Goal: Information Seeking & Learning: Find specific fact

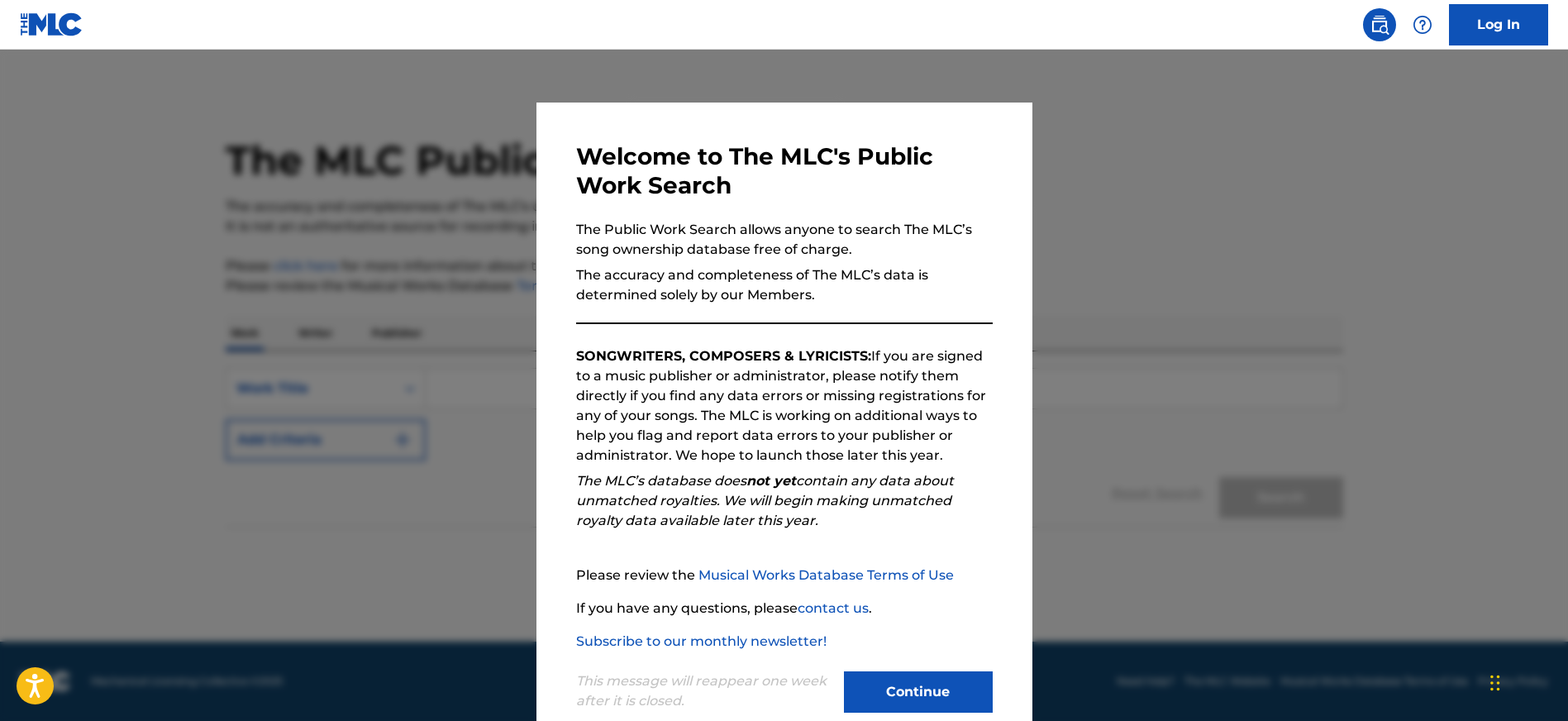
click at [910, 707] on button "Continue" at bounding box center [918, 692] width 148 height 41
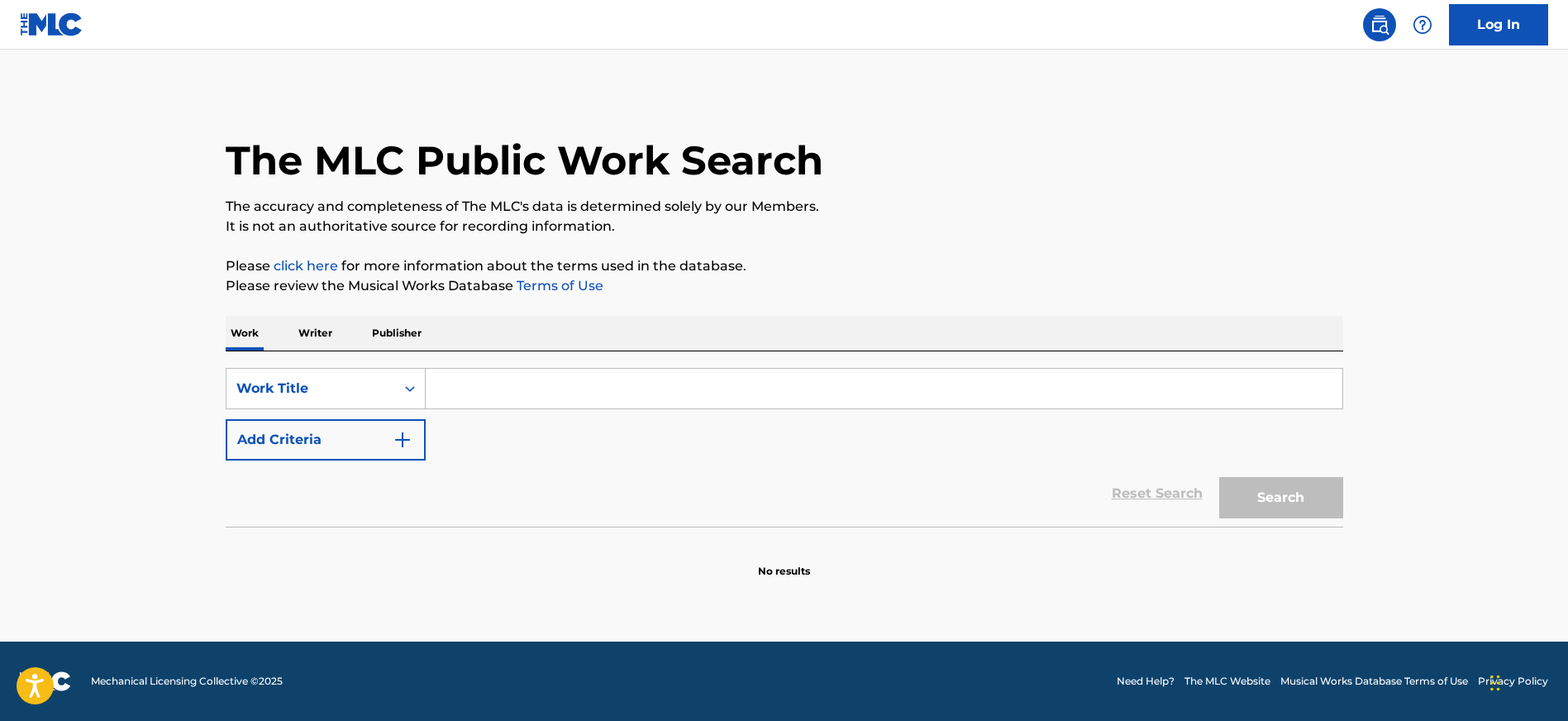
click at [602, 389] on input "Search Form" at bounding box center [883, 388] width 916 height 39
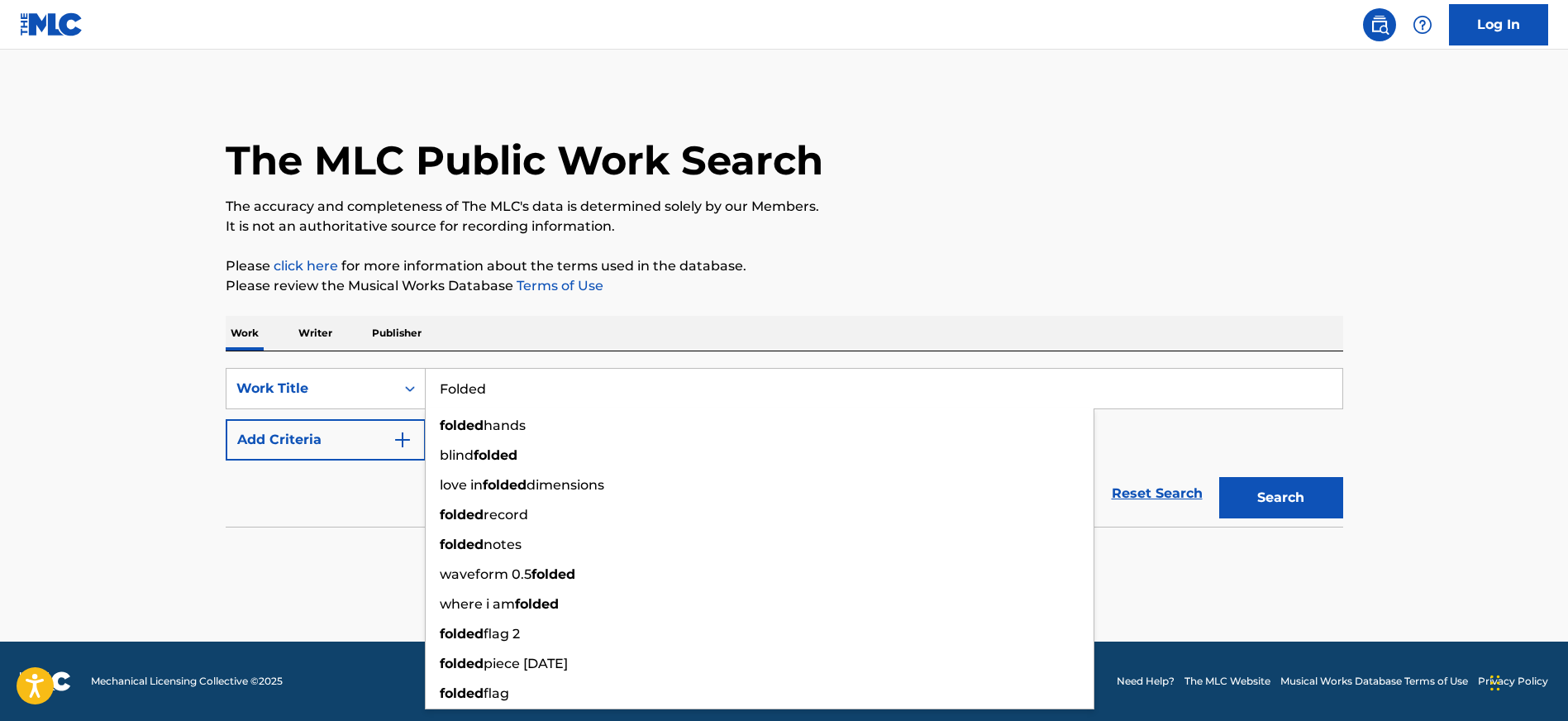
type input "Folded"
click at [674, 318] on div "Work Writer Publisher" at bounding box center [784, 333] width 1117 height 35
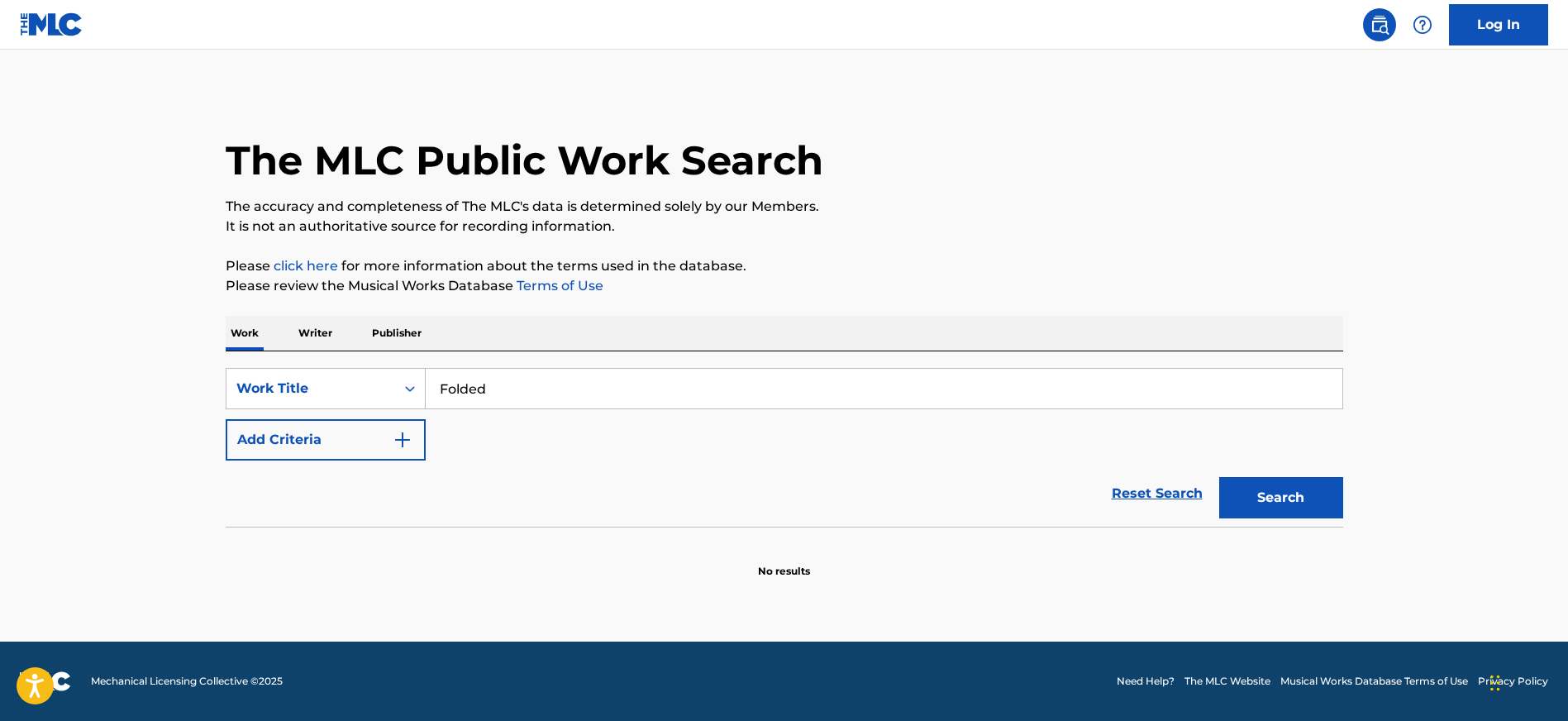
click at [390, 434] on button "Add Criteria" at bounding box center [325, 440] width 200 height 41
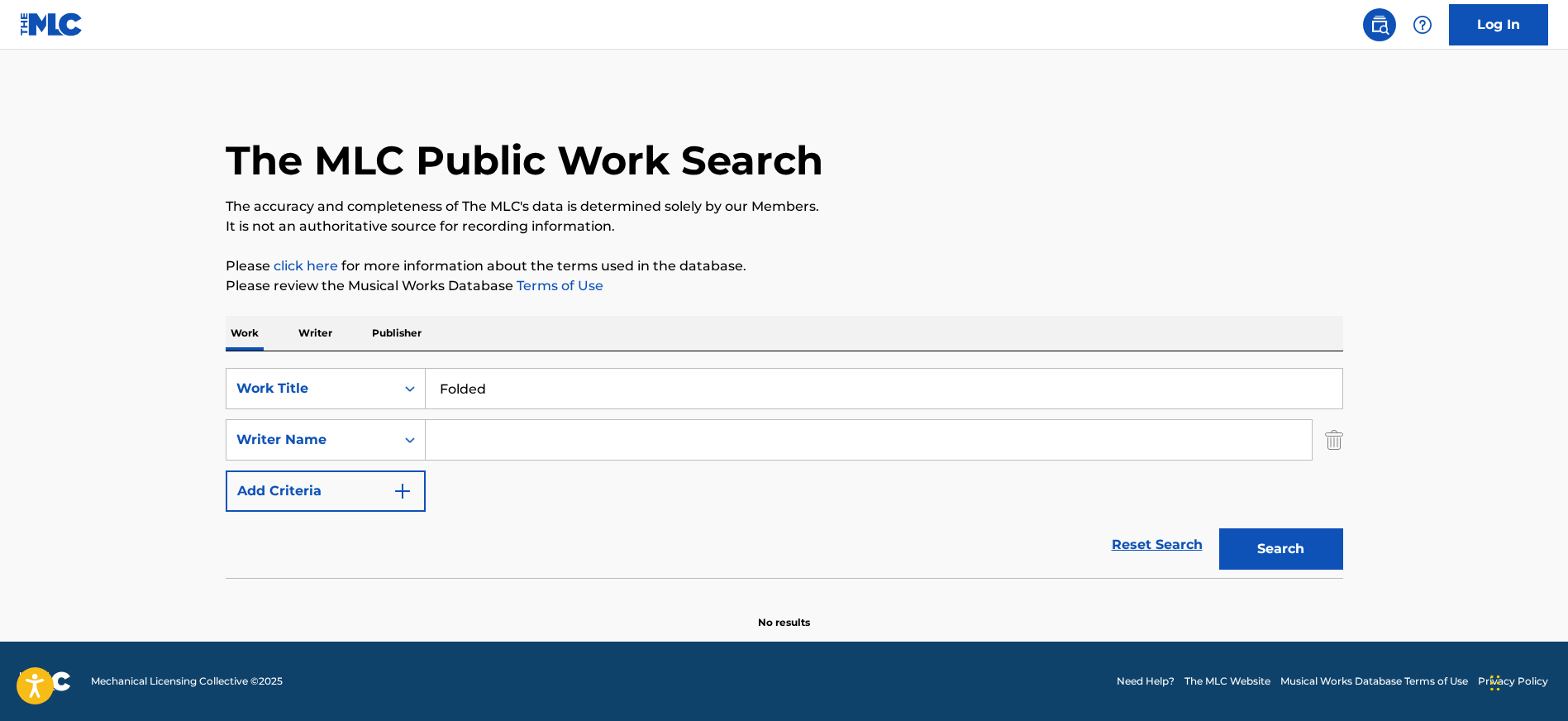
click at [488, 442] on input "Search Form" at bounding box center [868, 440] width 886 height 39
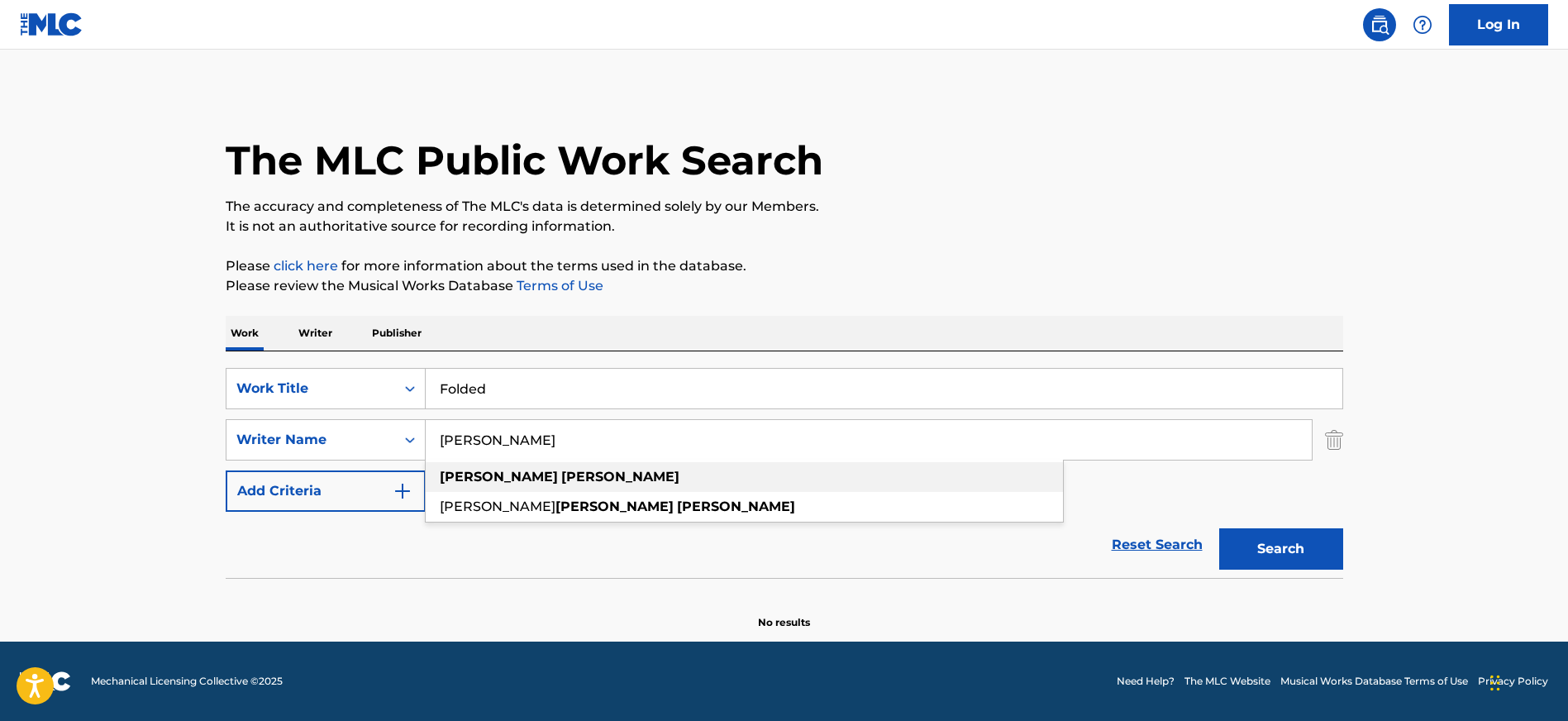
type input "kamal wilson"
click at [561, 477] on strong "wilson" at bounding box center [620, 477] width 118 height 16
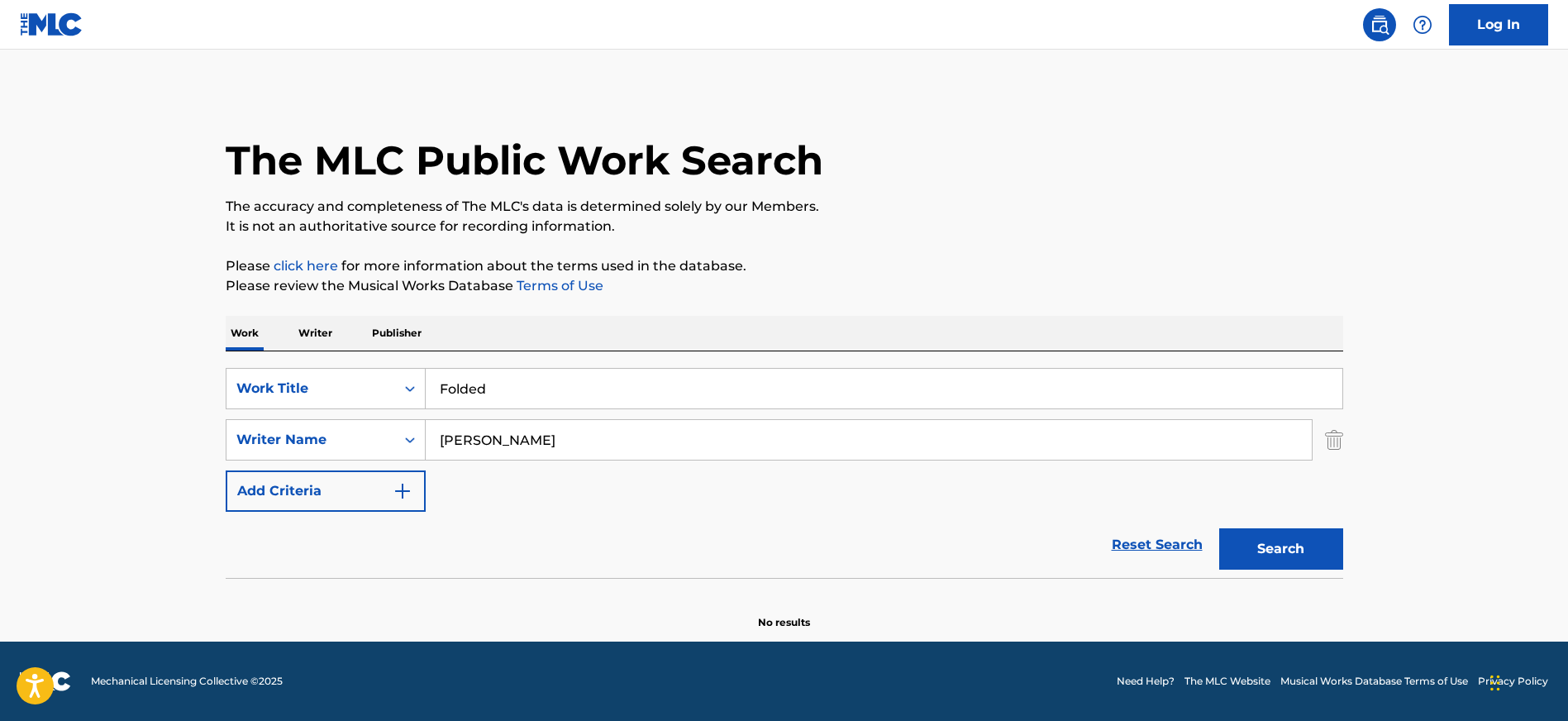
click at [1275, 549] on button "Search" at bounding box center [1281, 549] width 124 height 41
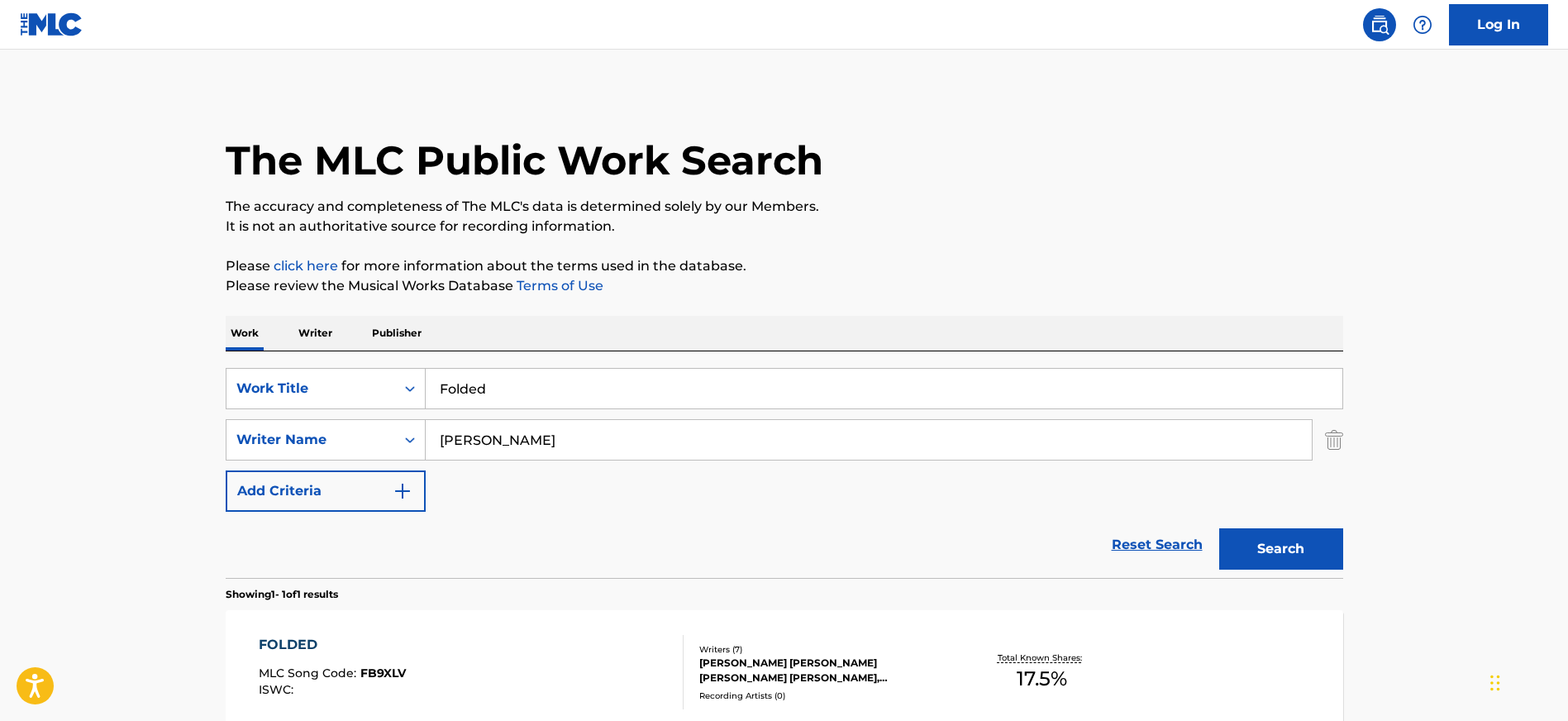
scroll to position [179, 0]
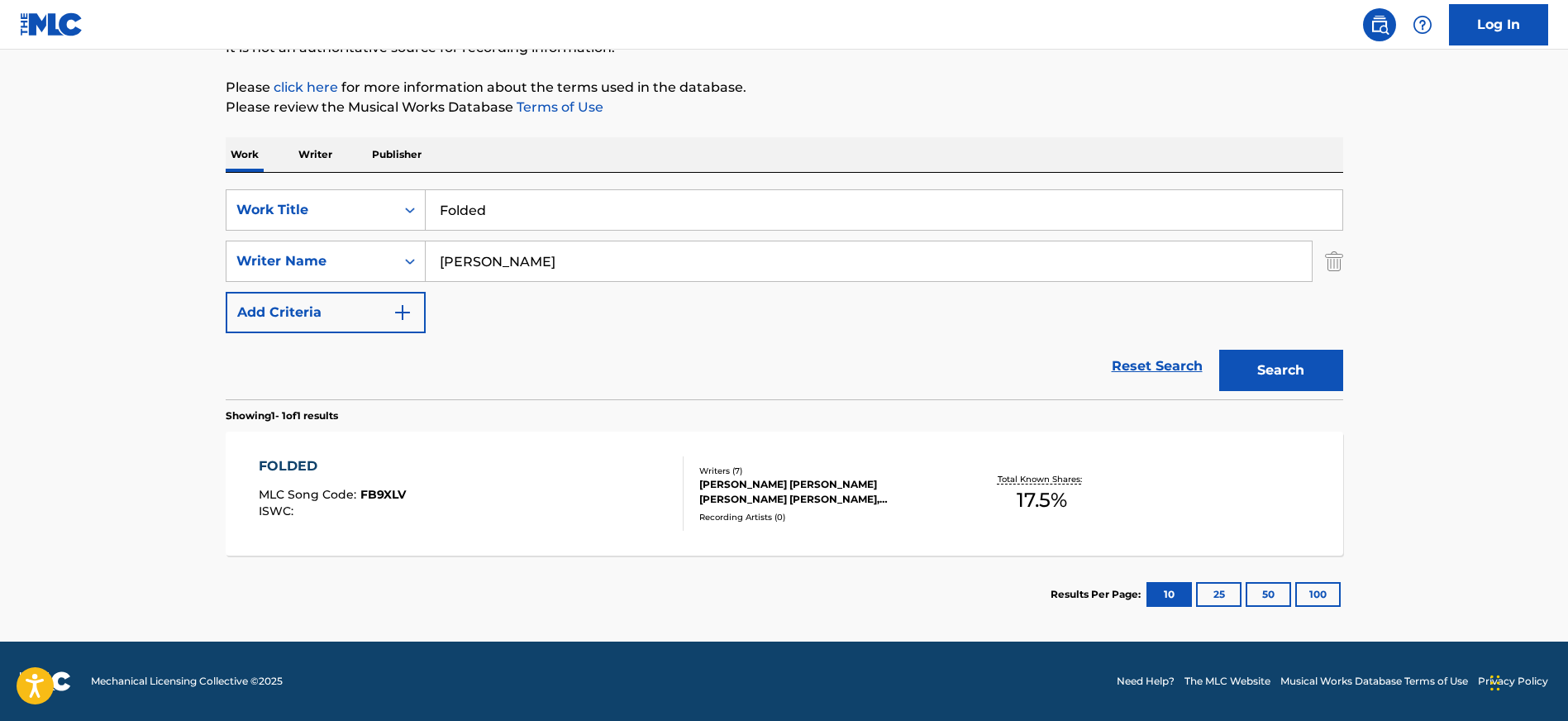
click at [535, 463] on div "FOLDED MLC Song Code : FB9XLV ISWC :" at bounding box center [470, 493] width 425 height 74
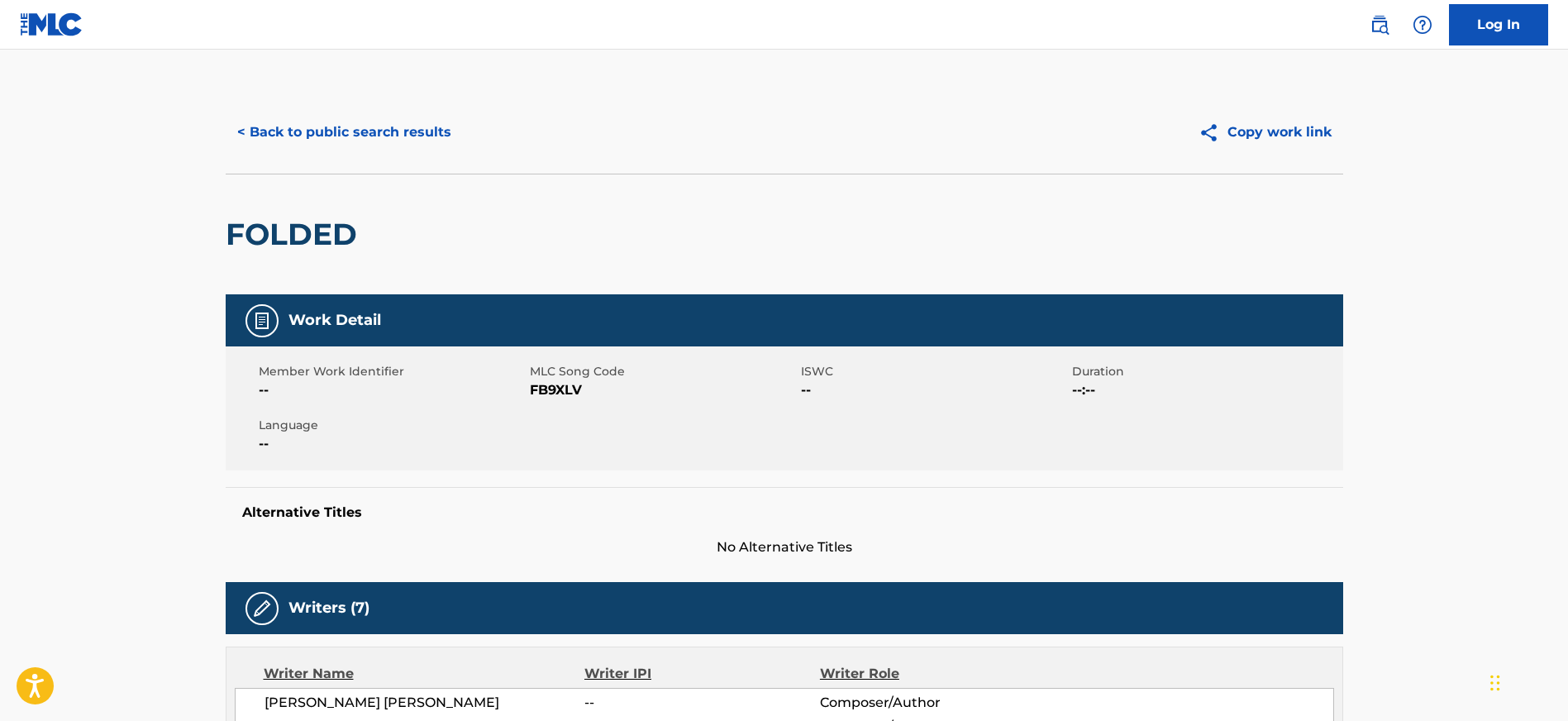
click at [358, 126] on button "< Back to public search results" at bounding box center [343, 132] width 237 height 41
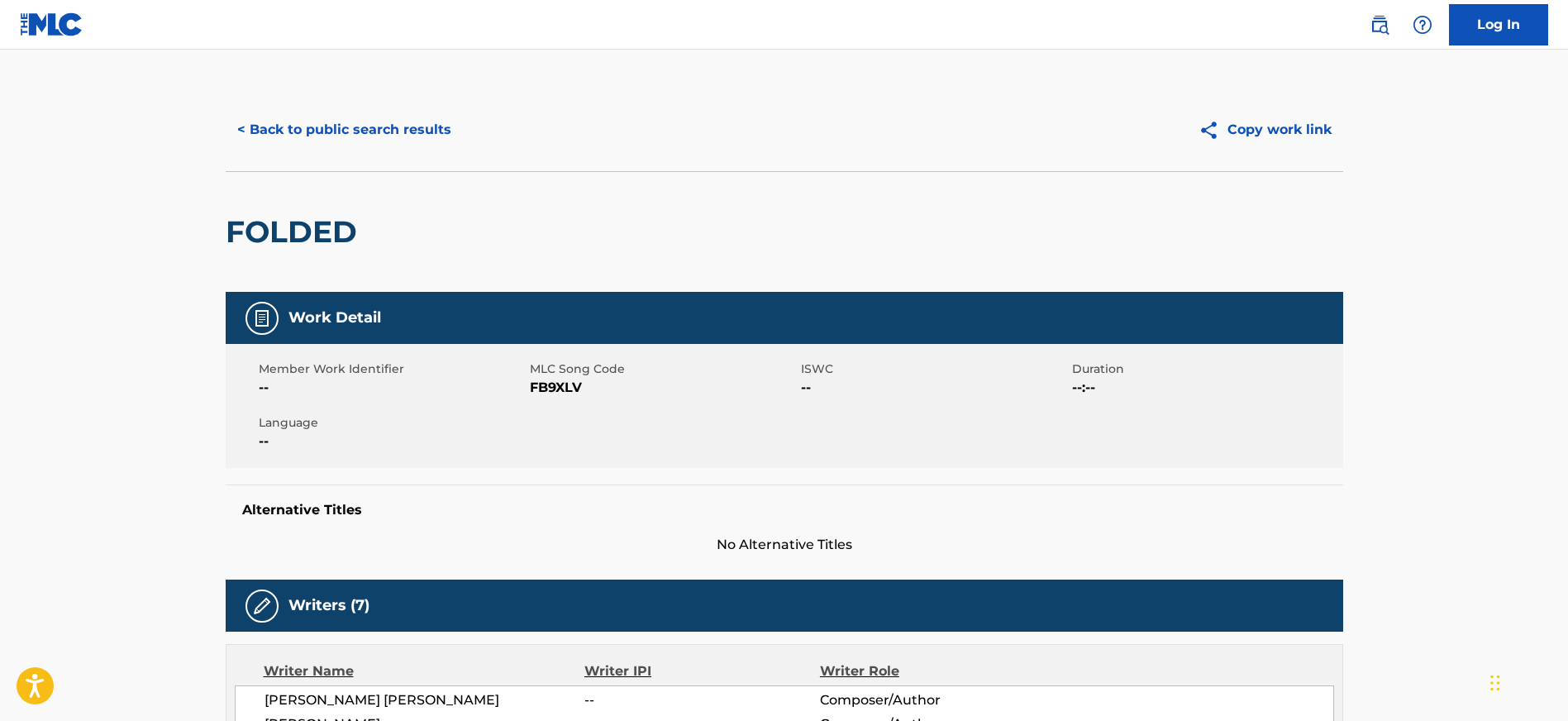
scroll to position [82, 0]
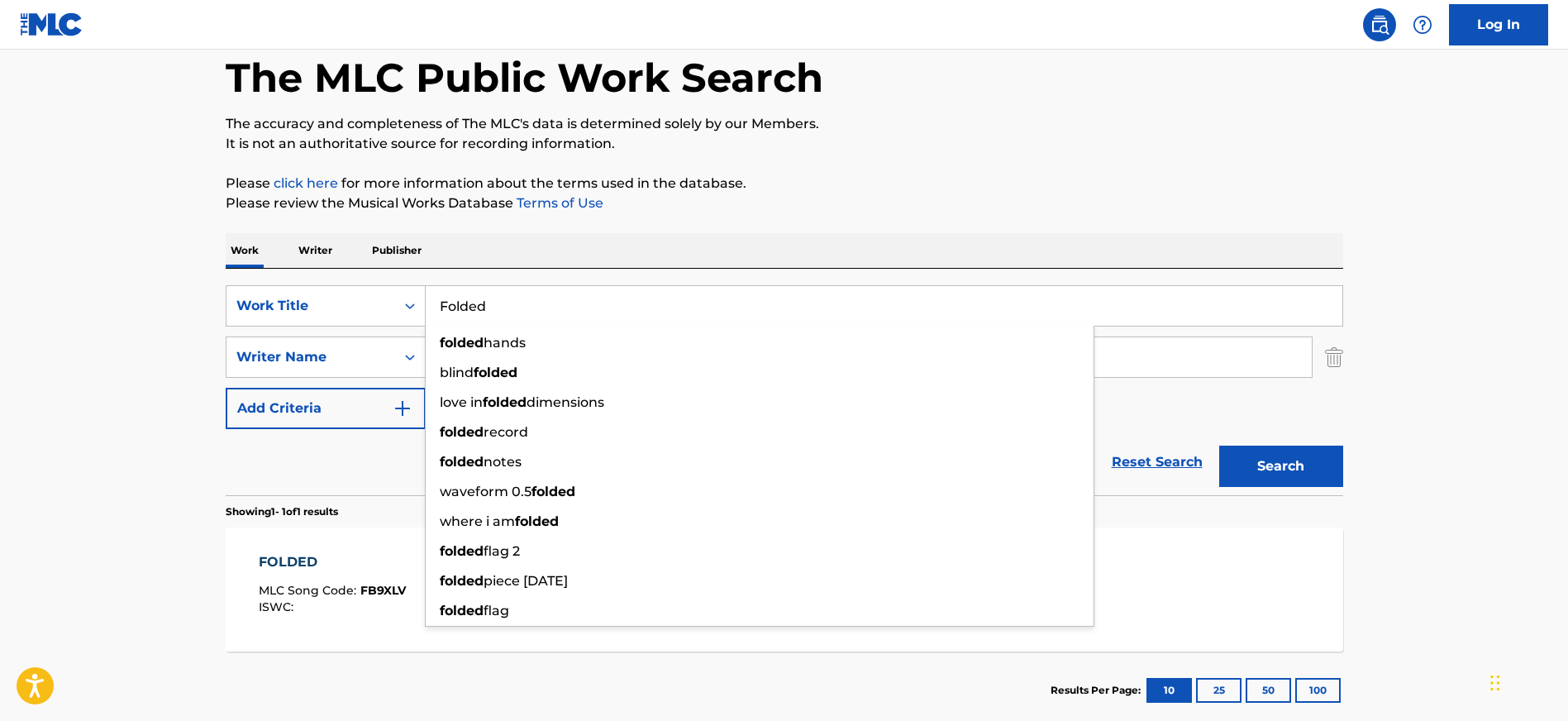
drag, startPoint x: 565, startPoint y: 323, endPoint x: 433, endPoint y: 301, distance: 133.8
click at [433, 301] on input "Folded" at bounding box center [883, 306] width 916 height 39
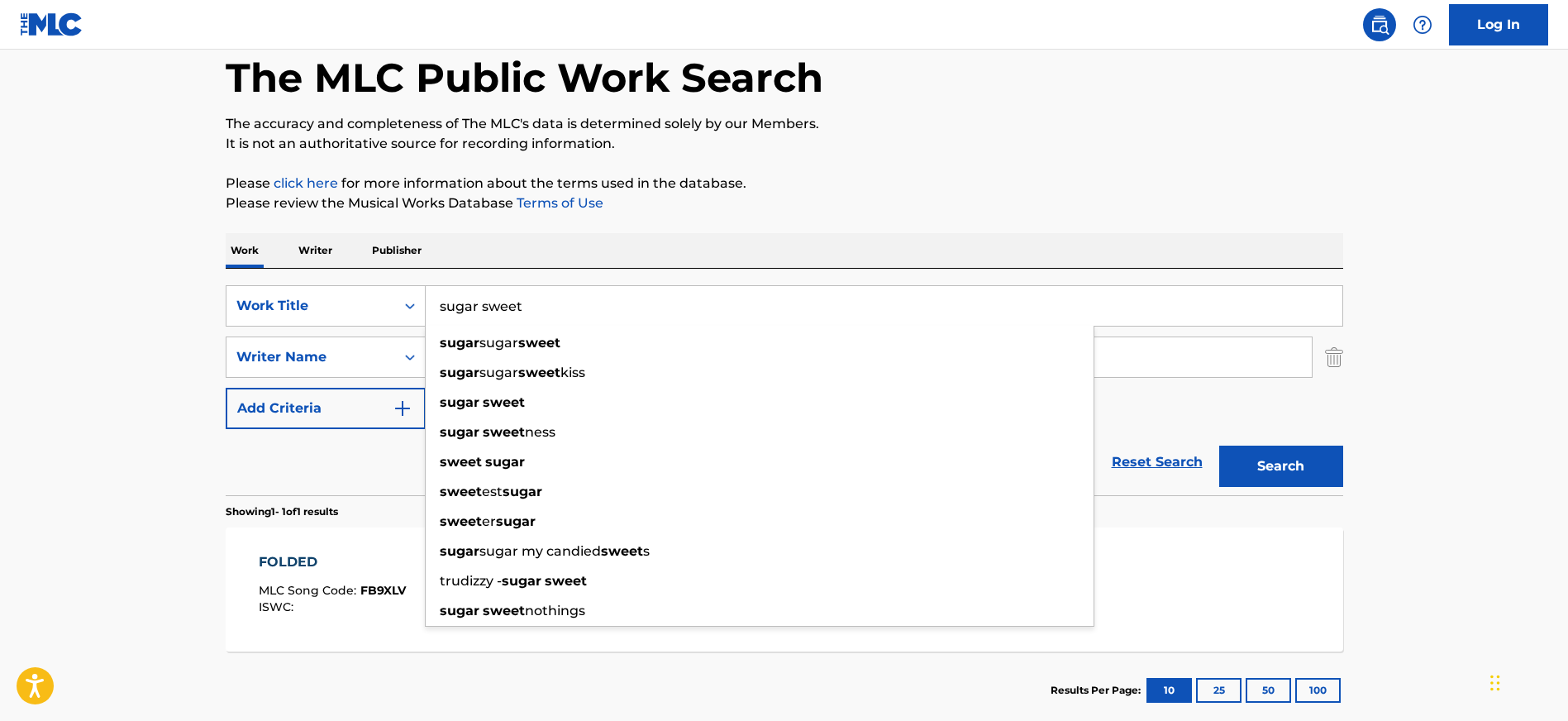
type input "sugar sweet"
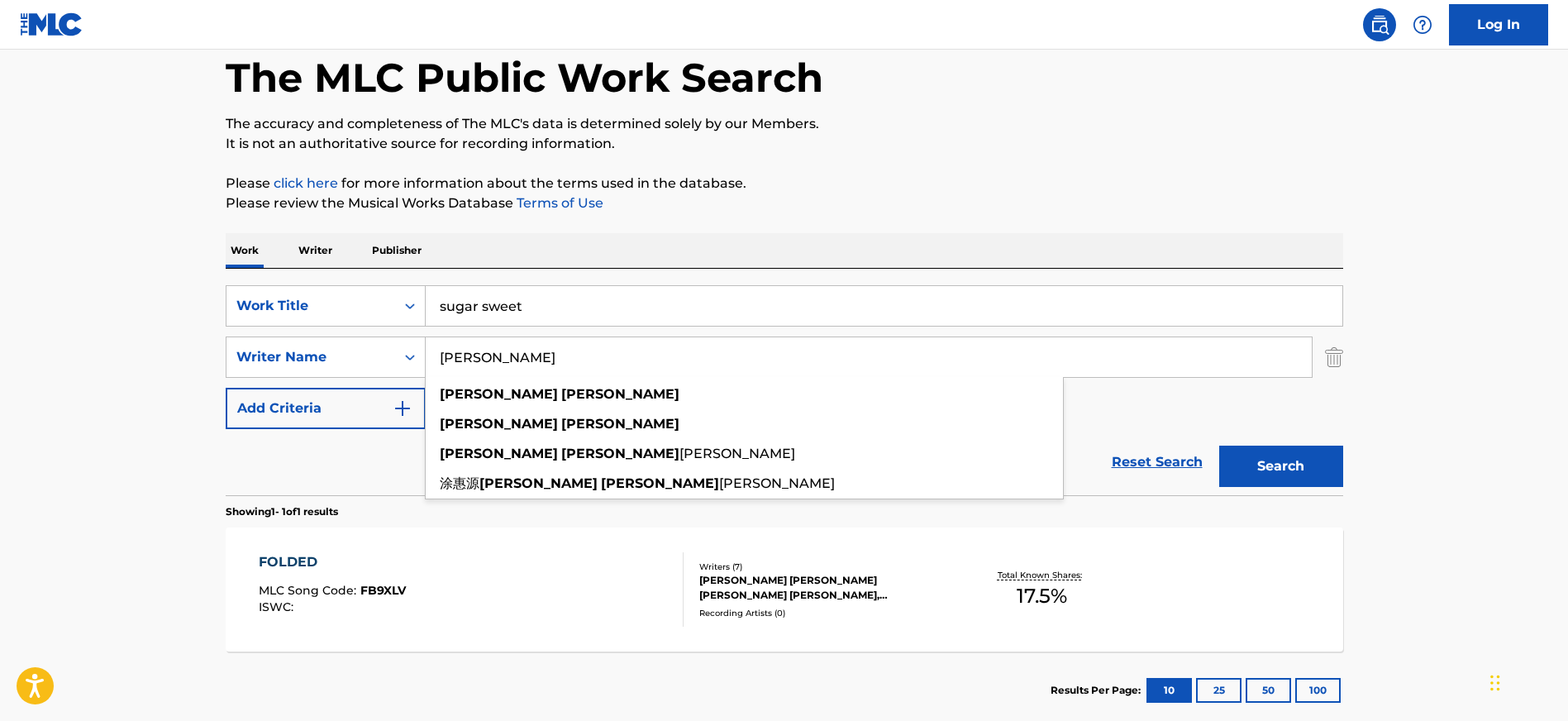
type input "[PERSON_NAME]"
click at [1219, 445] on button "Search" at bounding box center [1281, 466] width 124 height 41
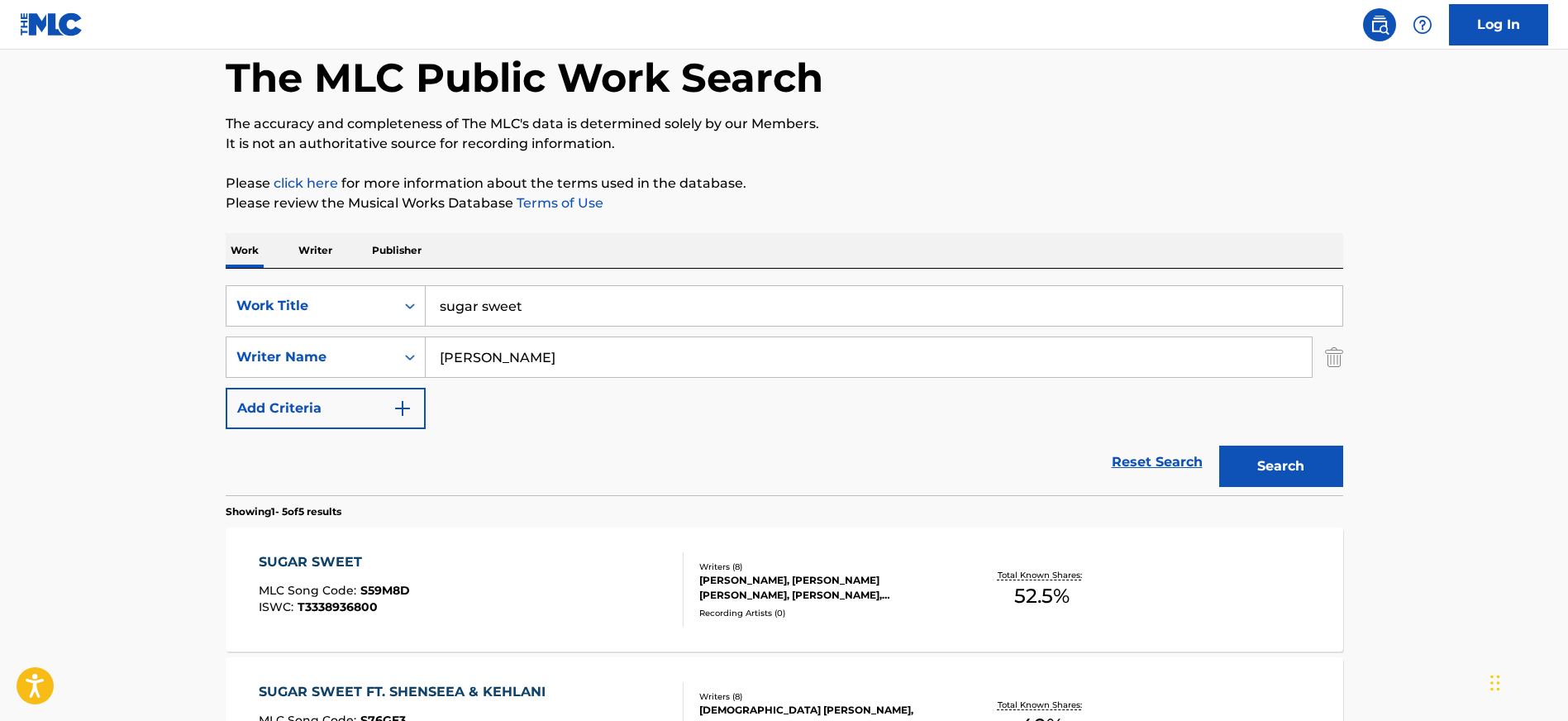
click at [562, 590] on div "SUGAR SWEET MLC Song Code : S59M8D ISWC : T3338936800" at bounding box center [470, 590] width 425 height 74
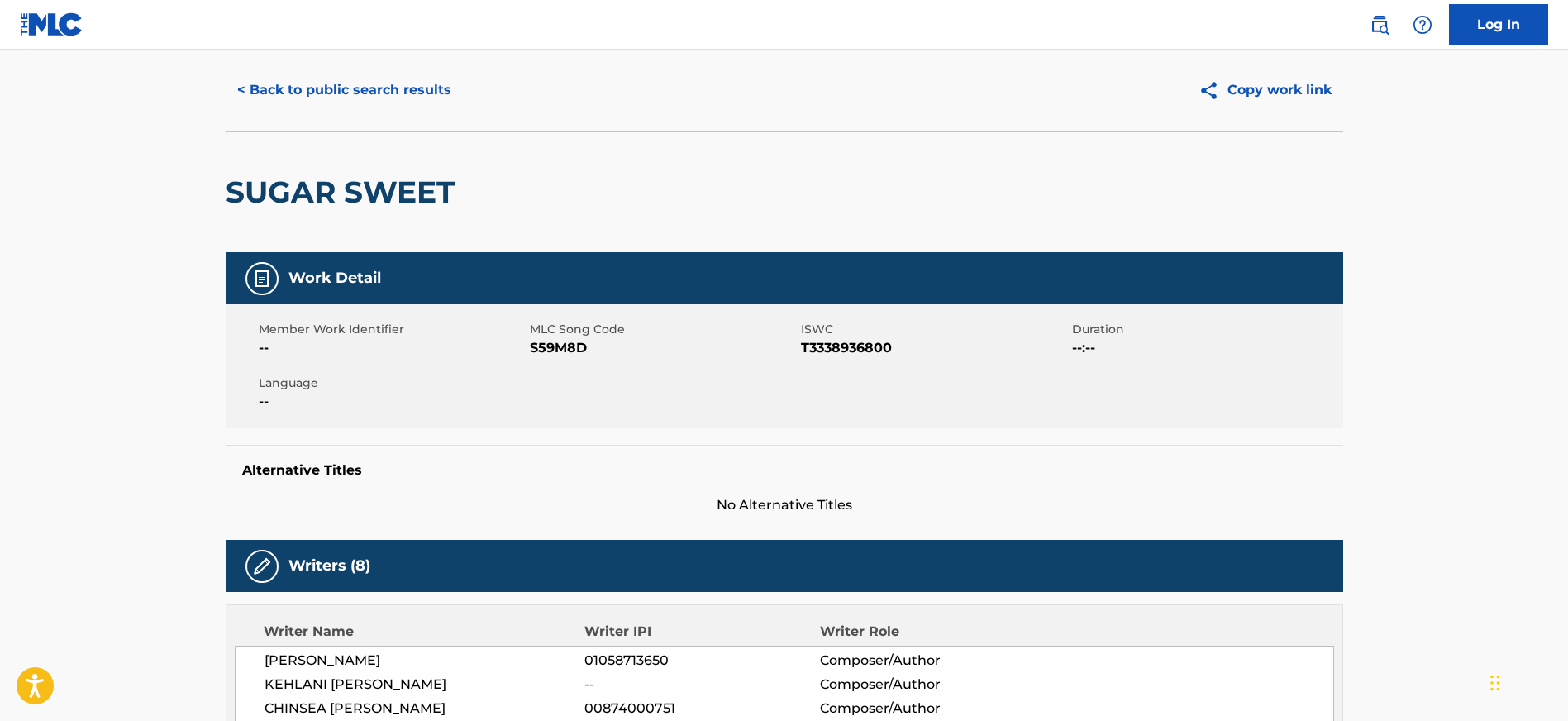
scroll to position [47, 0]
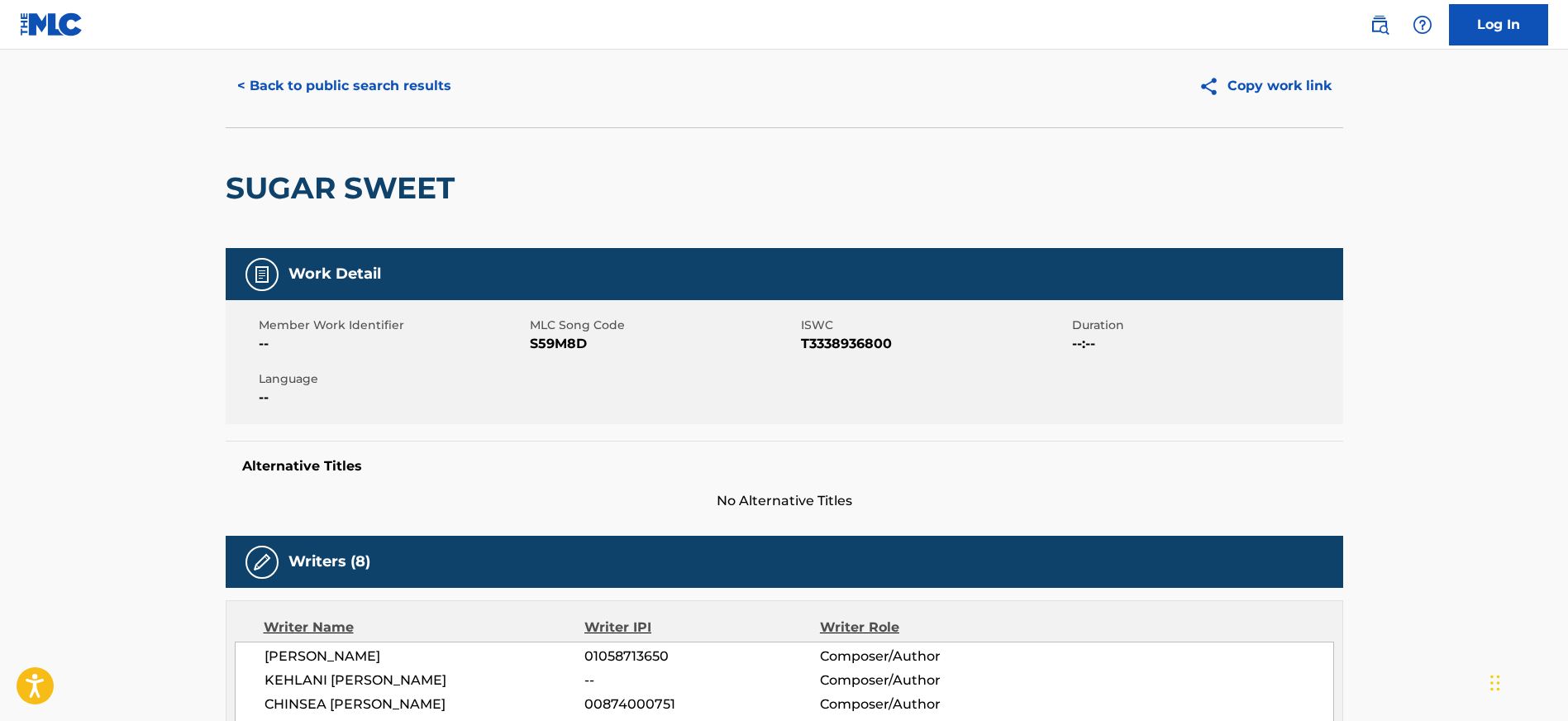
click at [266, 82] on button "< Back to public search results" at bounding box center [343, 86] width 237 height 41
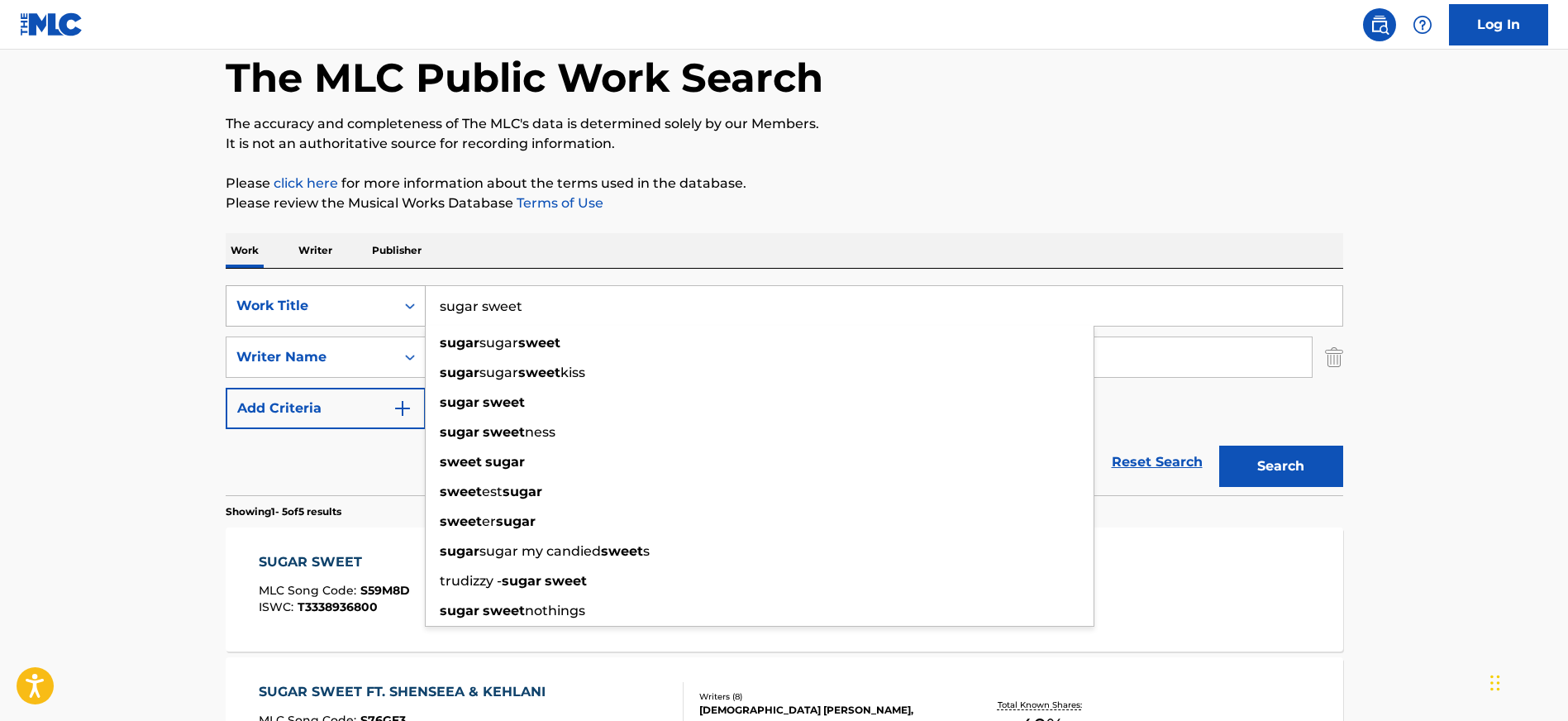
drag, startPoint x: 611, startPoint y: 308, endPoint x: 419, endPoint y: 292, distance: 192.7
click at [419, 292] on div "SearchWithCriteria89d8d8a8-579b-466b-b109-2f96c3e3b800 Work Title sugar sweet s…" at bounding box center [784, 306] width 1117 height 41
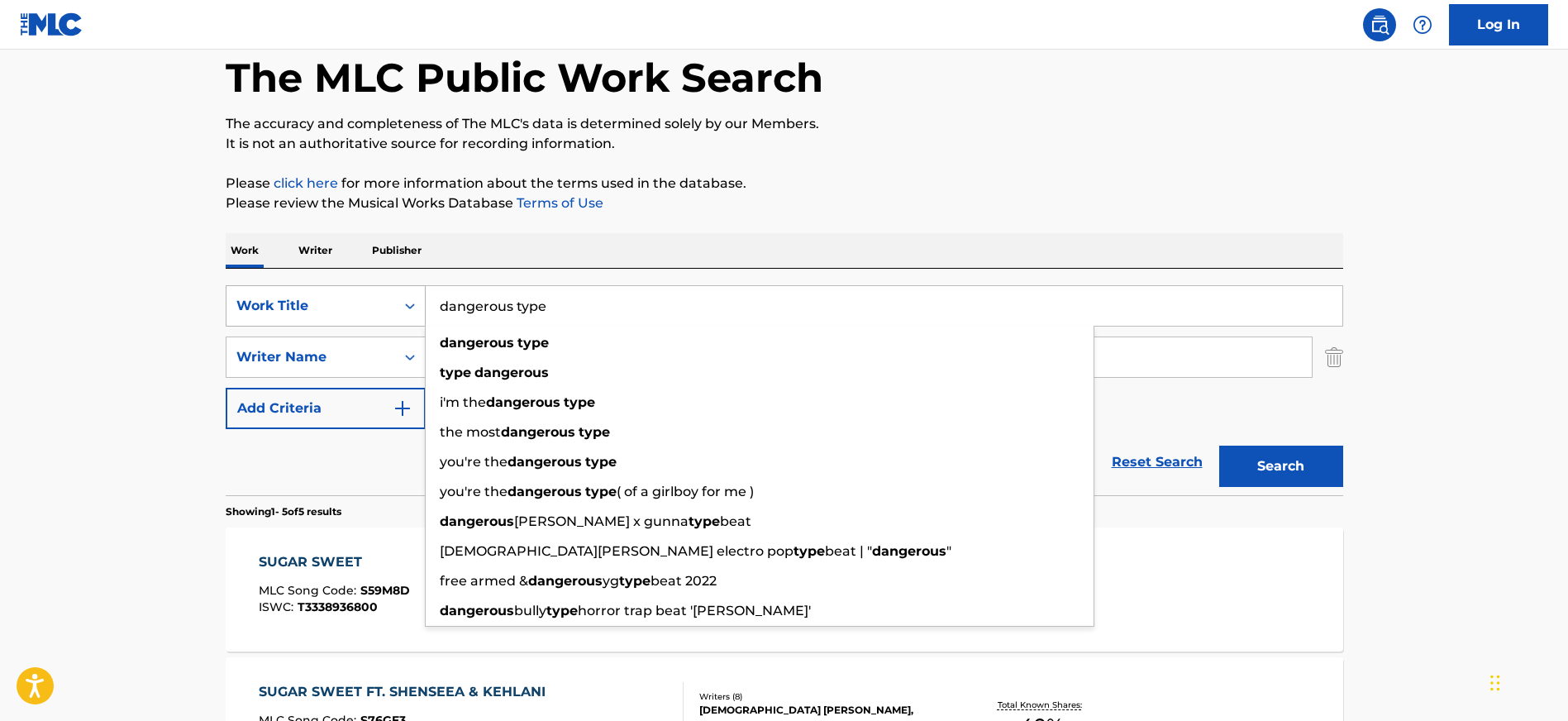
type input "dangerous type"
click at [1219, 445] on button "Search" at bounding box center [1281, 466] width 124 height 41
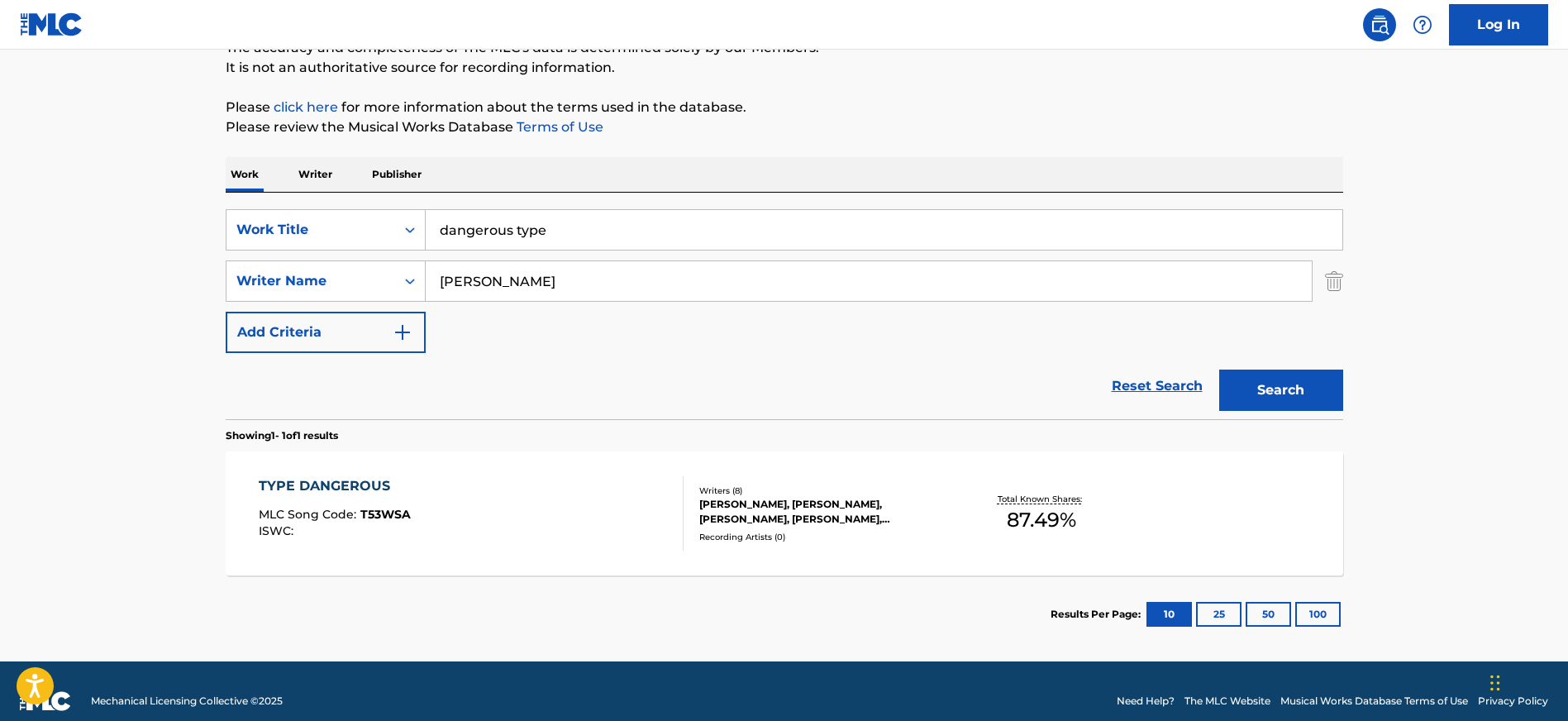
scroll to position [174, 0]
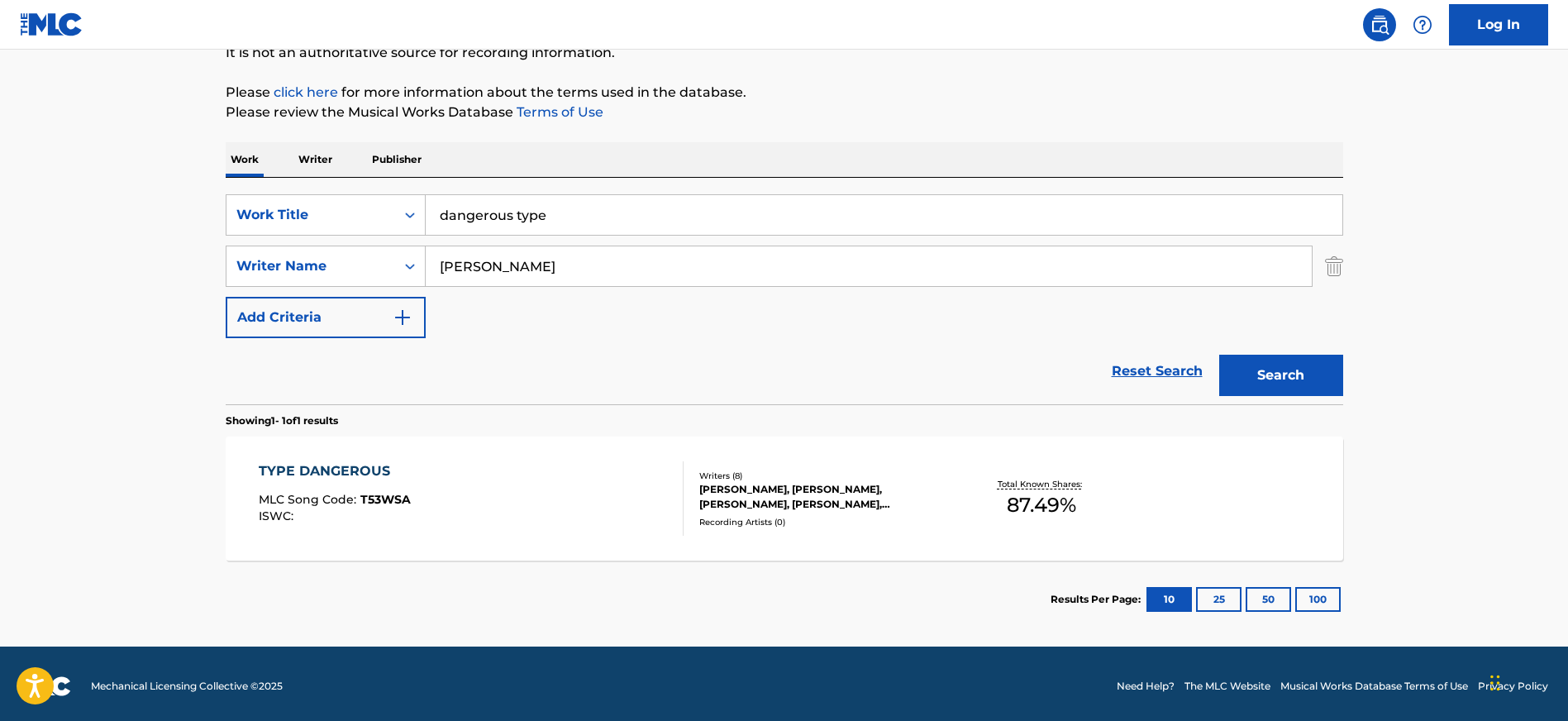
click at [378, 466] on div "TYPE DANGEROUS" at bounding box center [334, 471] width 152 height 20
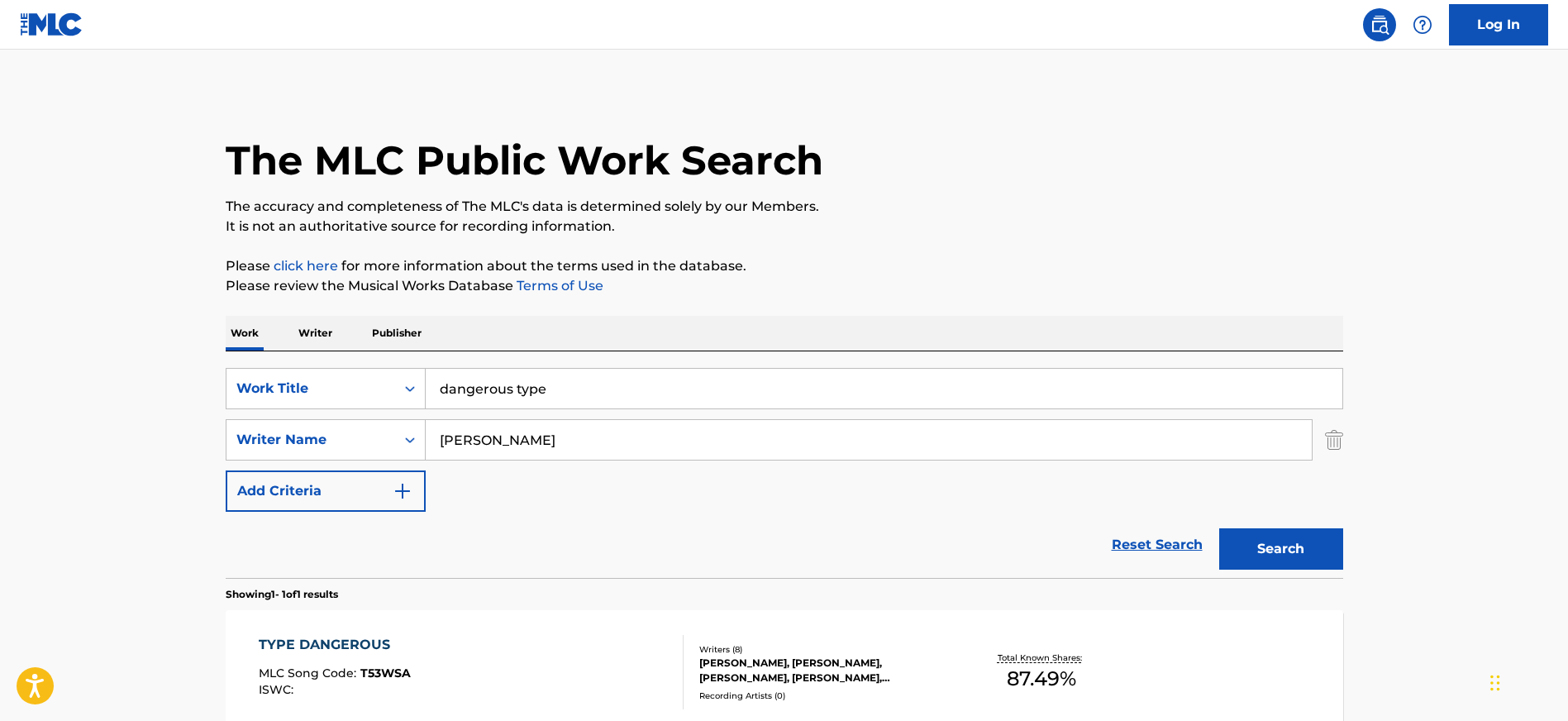
scroll to position [84, 0]
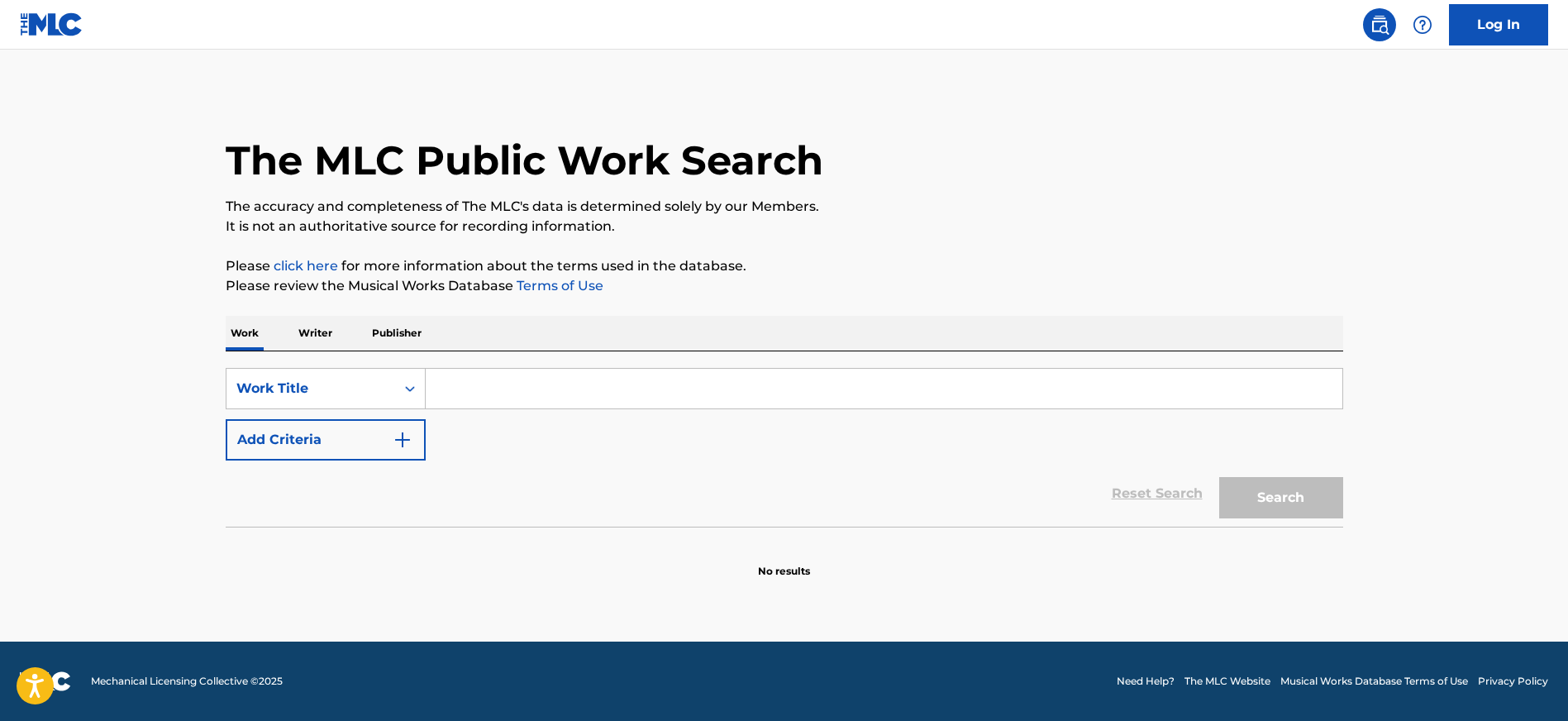
click at [525, 394] on input "Search Form" at bounding box center [883, 388] width 916 height 39
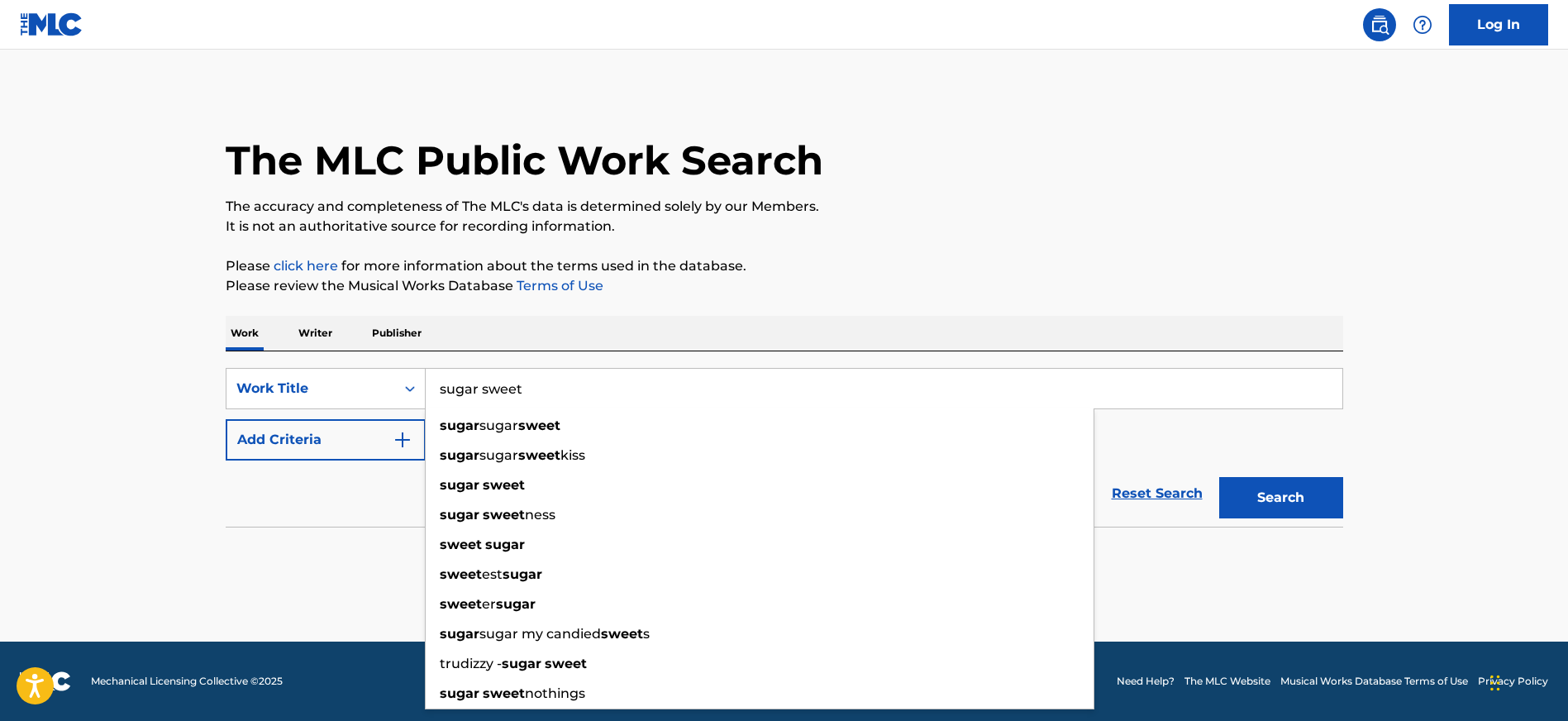
type input "sugar sweet"
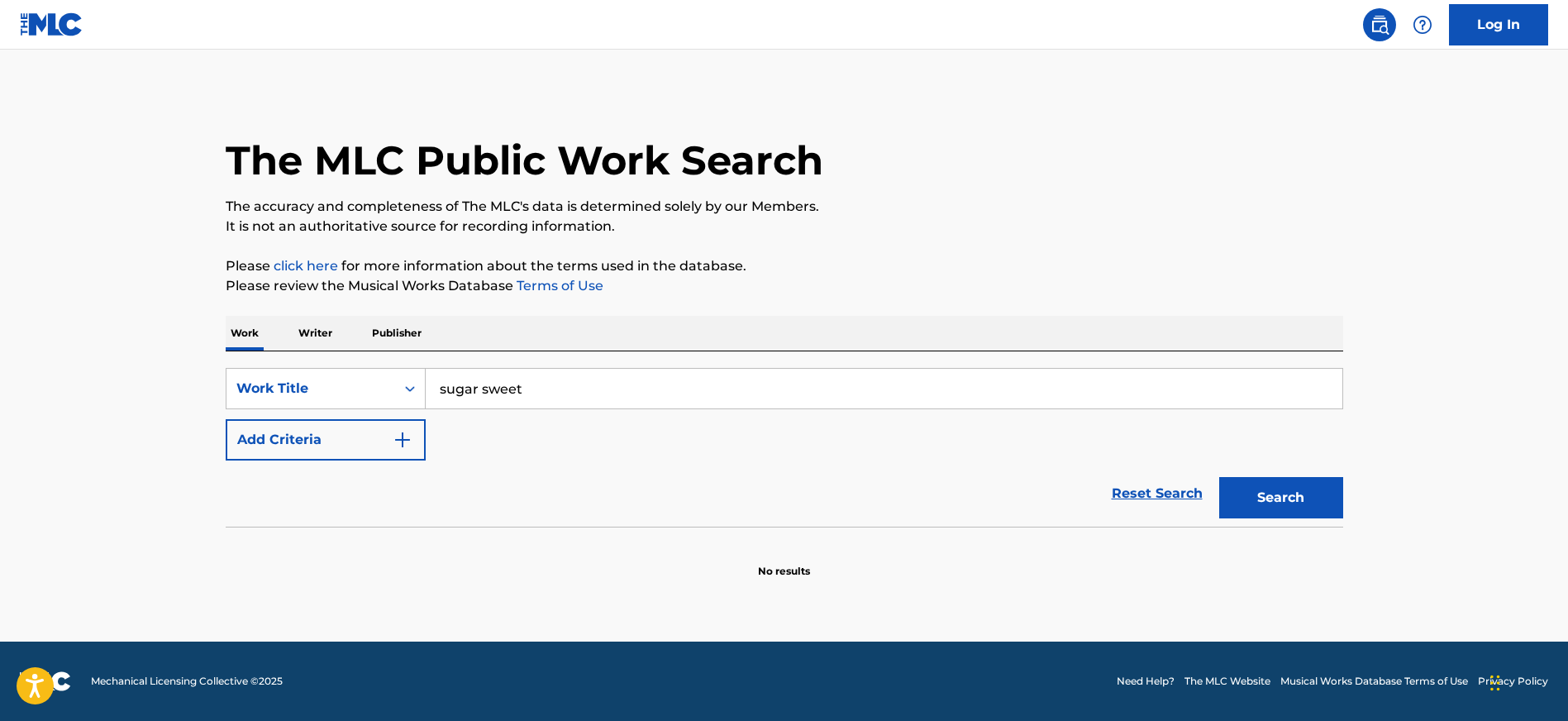
click at [415, 442] on button "Add Criteria" at bounding box center [325, 440] width 200 height 41
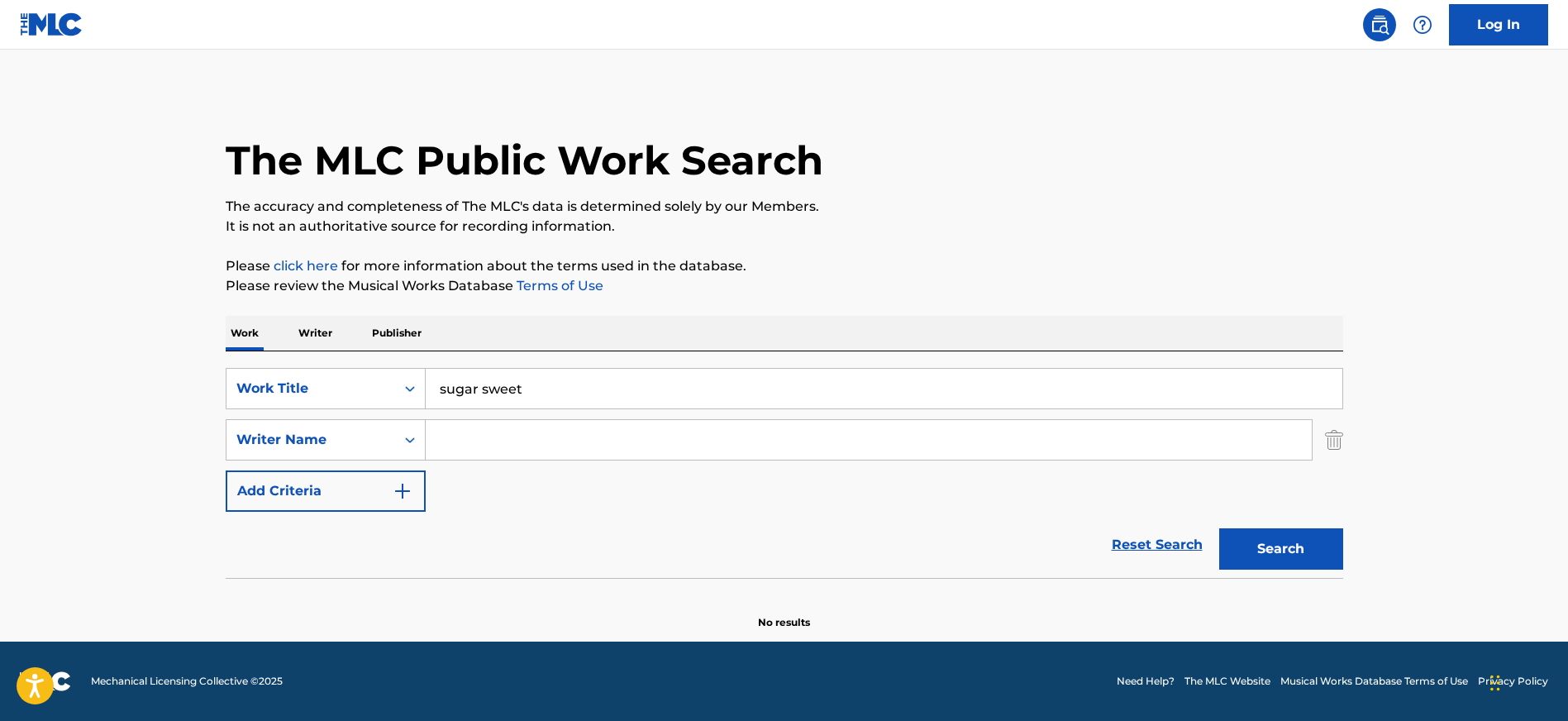
click at [503, 437] on input "Search Form" at bounding box center [868, 440] width 886 height 39
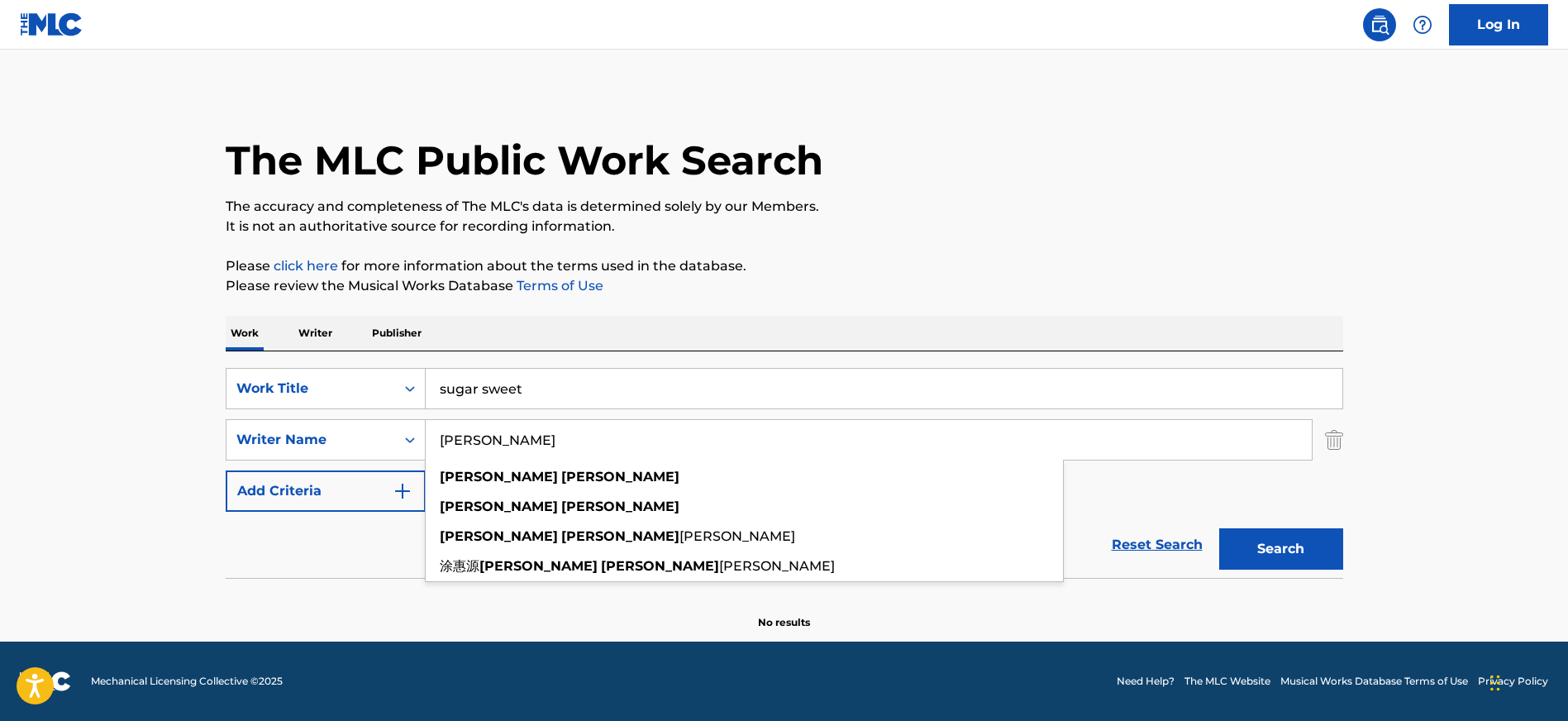
type input "[PERSON_NAME]"
click at [1219, 529] on button "Search" at bounding box center [1281, 549] width 124 height 41
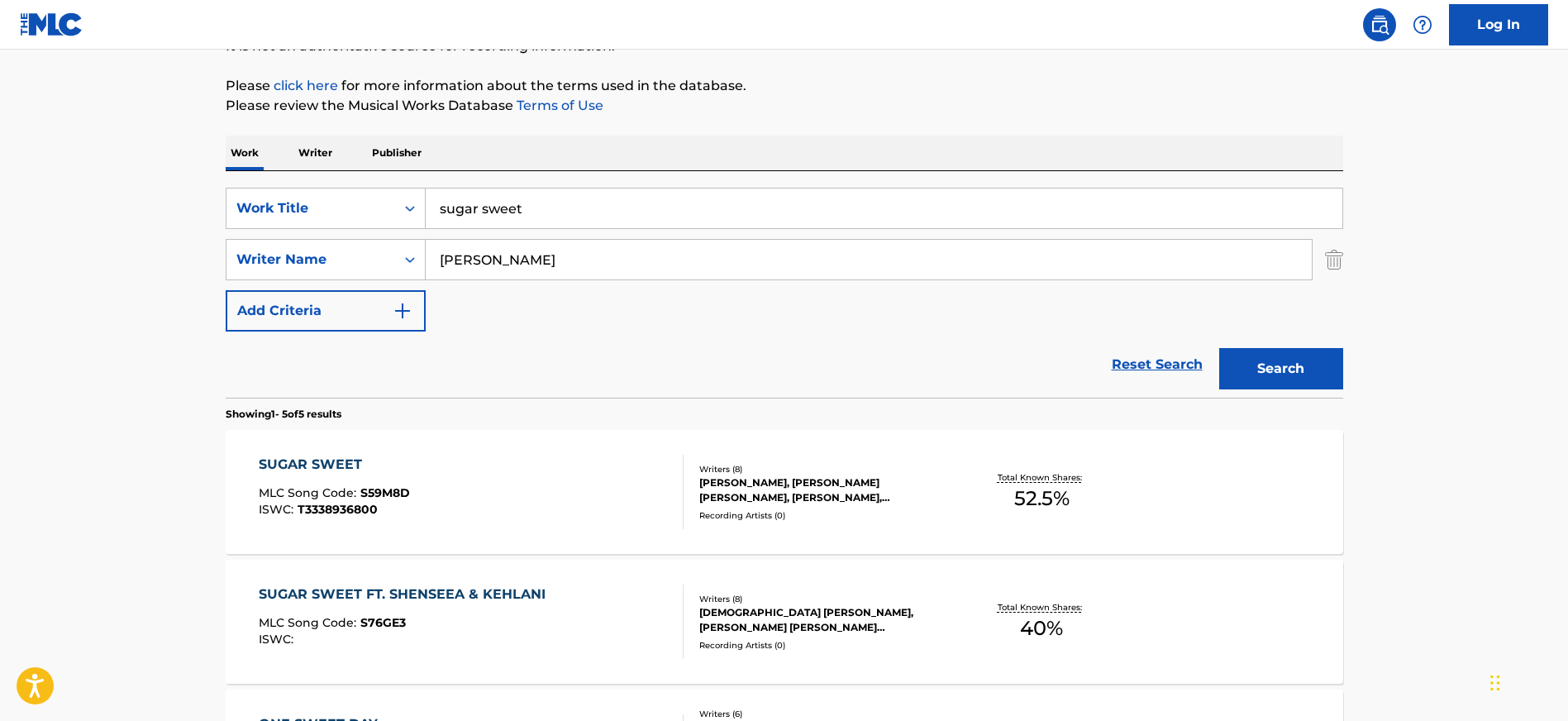
scroll to position [208, 0]
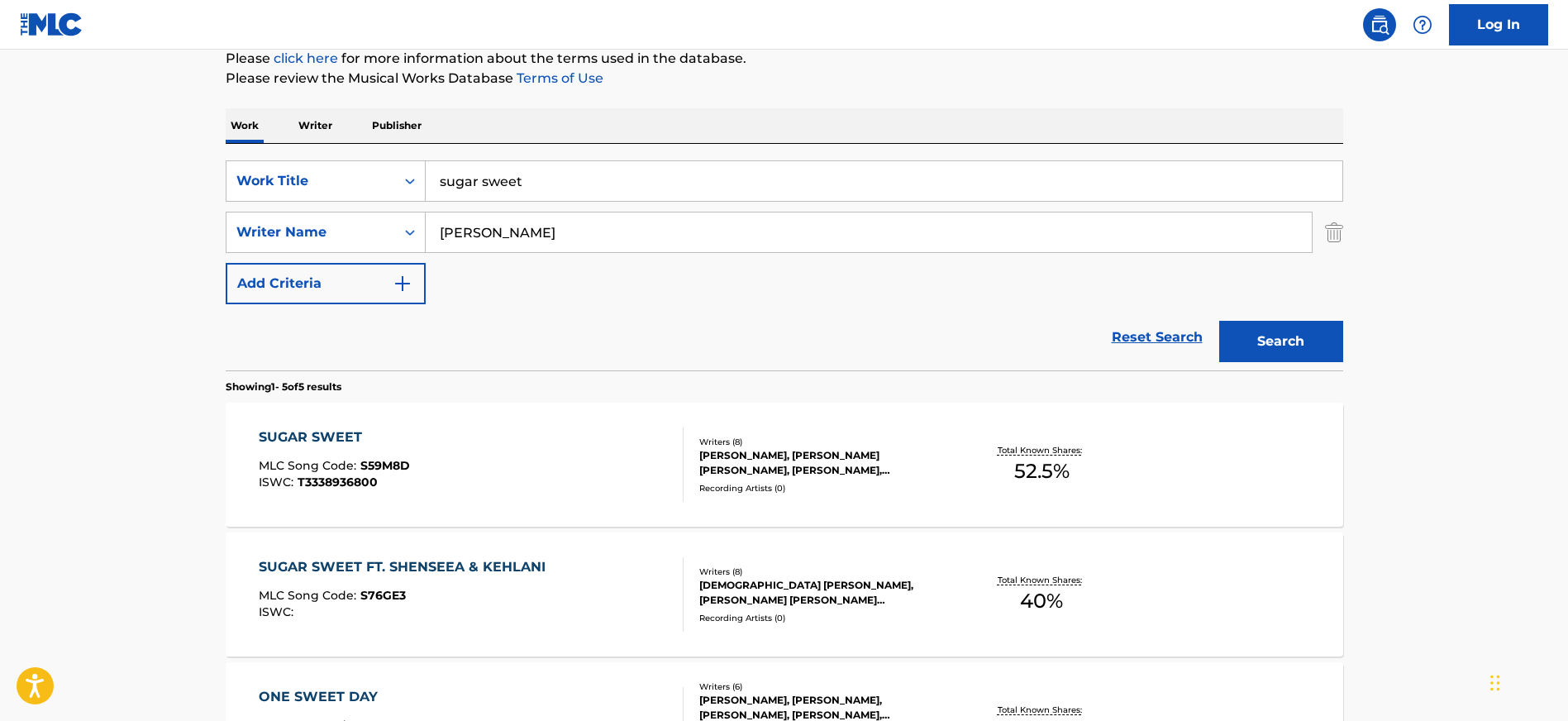
click at [458, 457] on div "SUGAR SWEET MLC Song Code : S59M8D ISWC : T3338936800" at bounding box center [470, 464] width 425 height 74
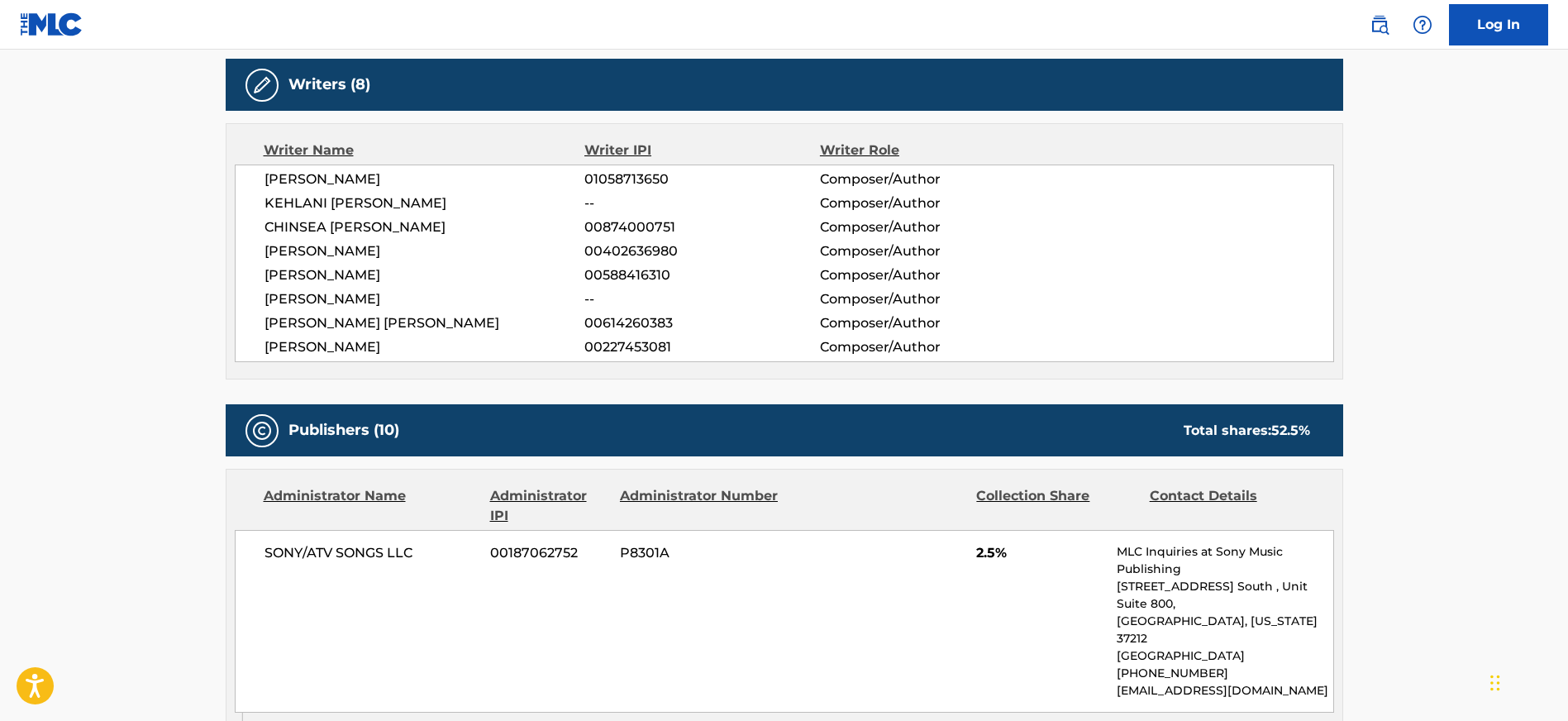
scroll to position [524, 0]
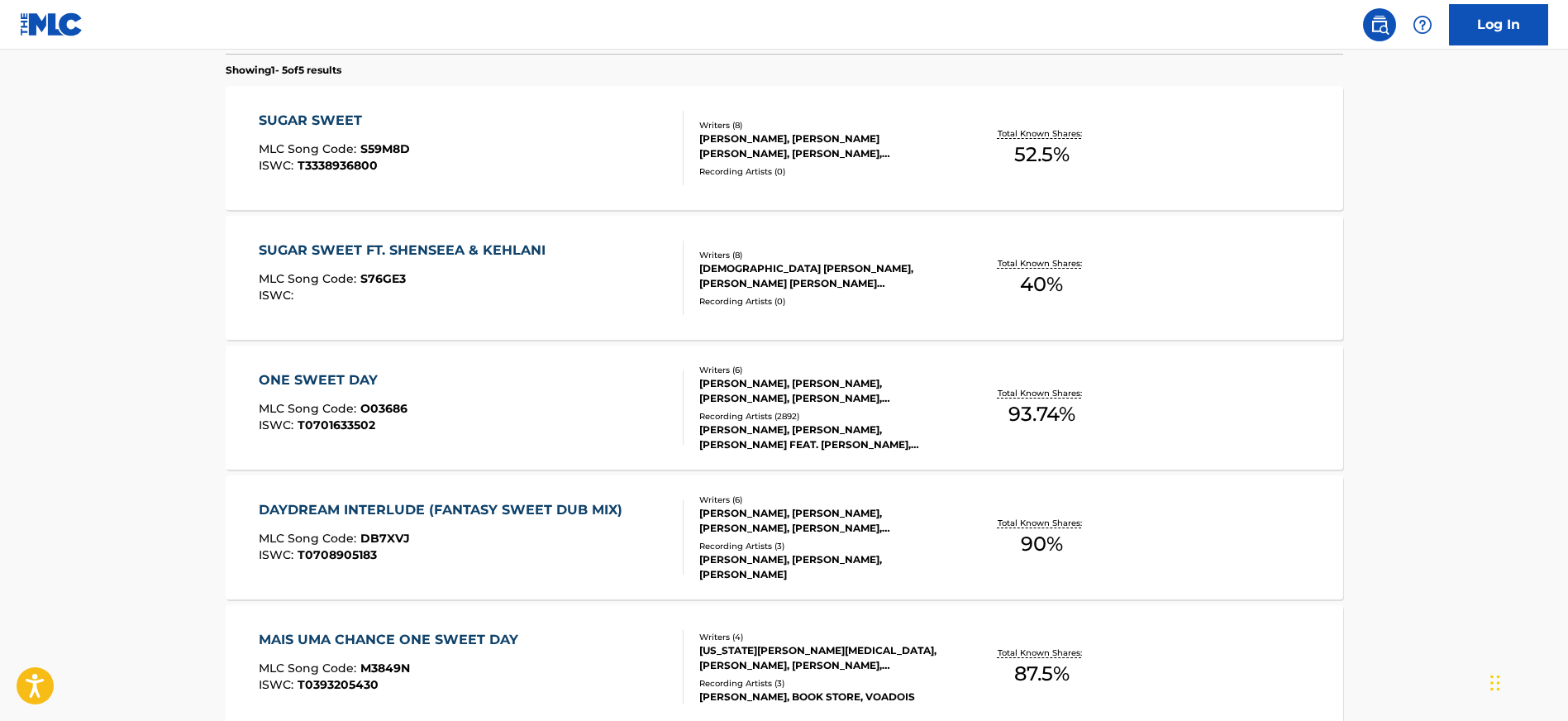
scroll to position [208, 0]
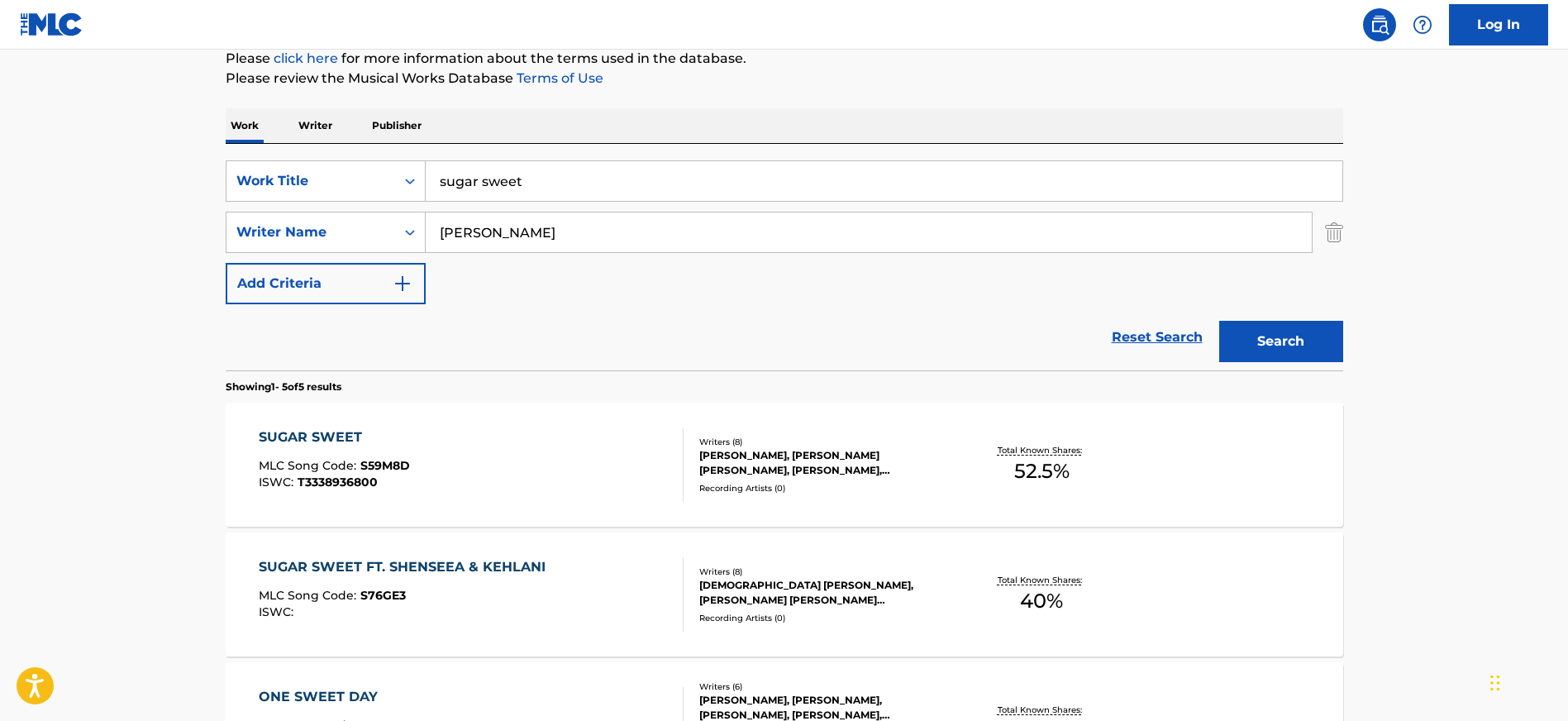
click at [343, 564] on div "SUGAR SWEET FT. SHENSEEA & KEHLANI" at bounding box center [406, 567] width 295 height 20
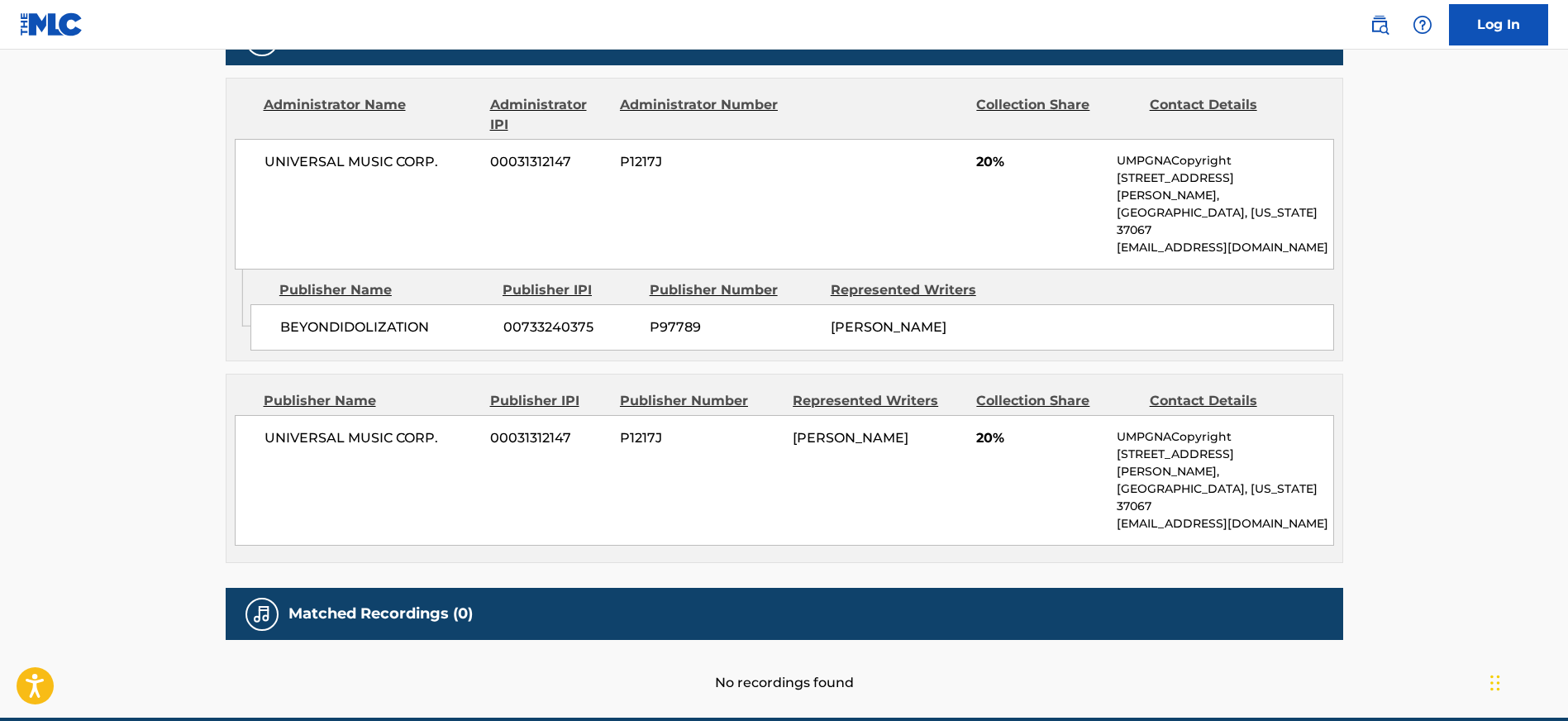
scroll to position [910, 0]
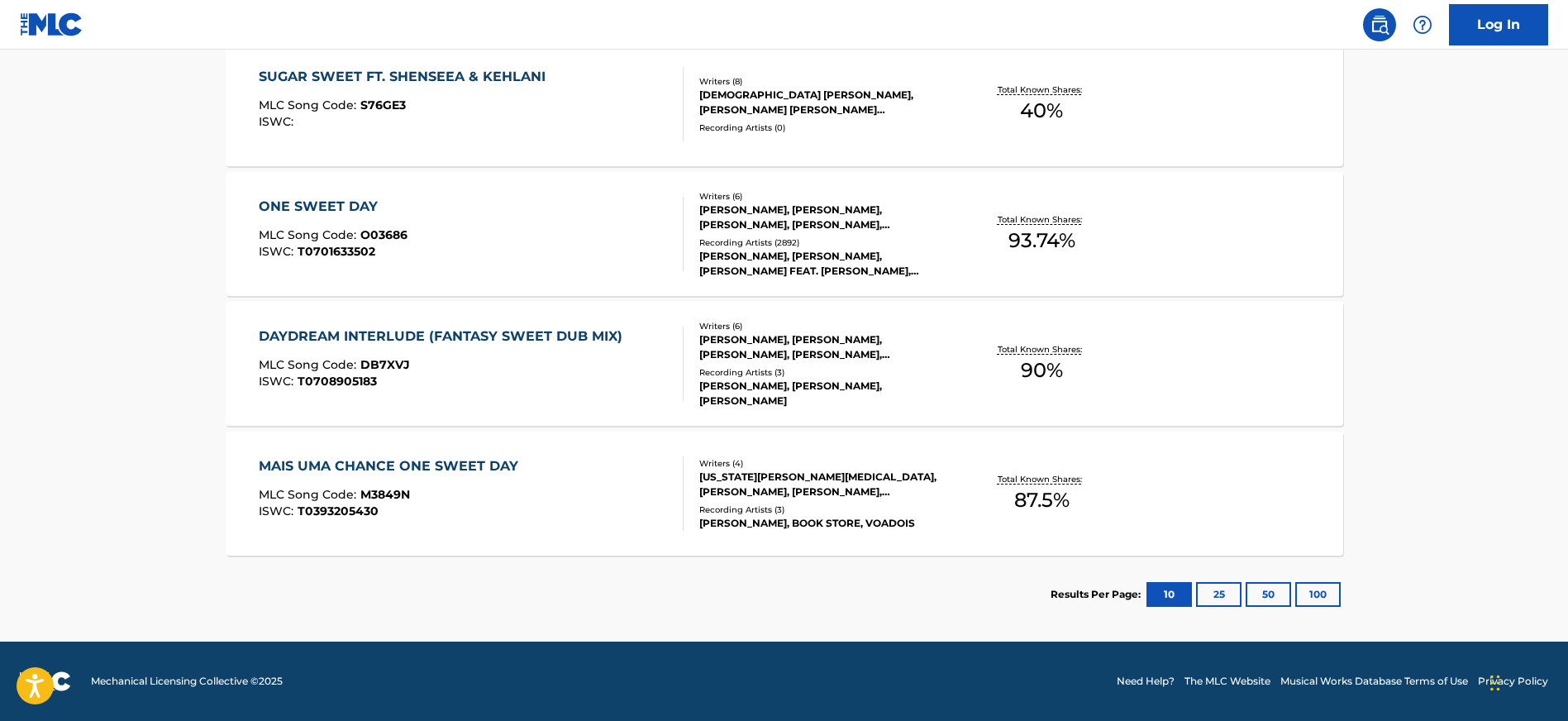
scroll to position [208, 0]
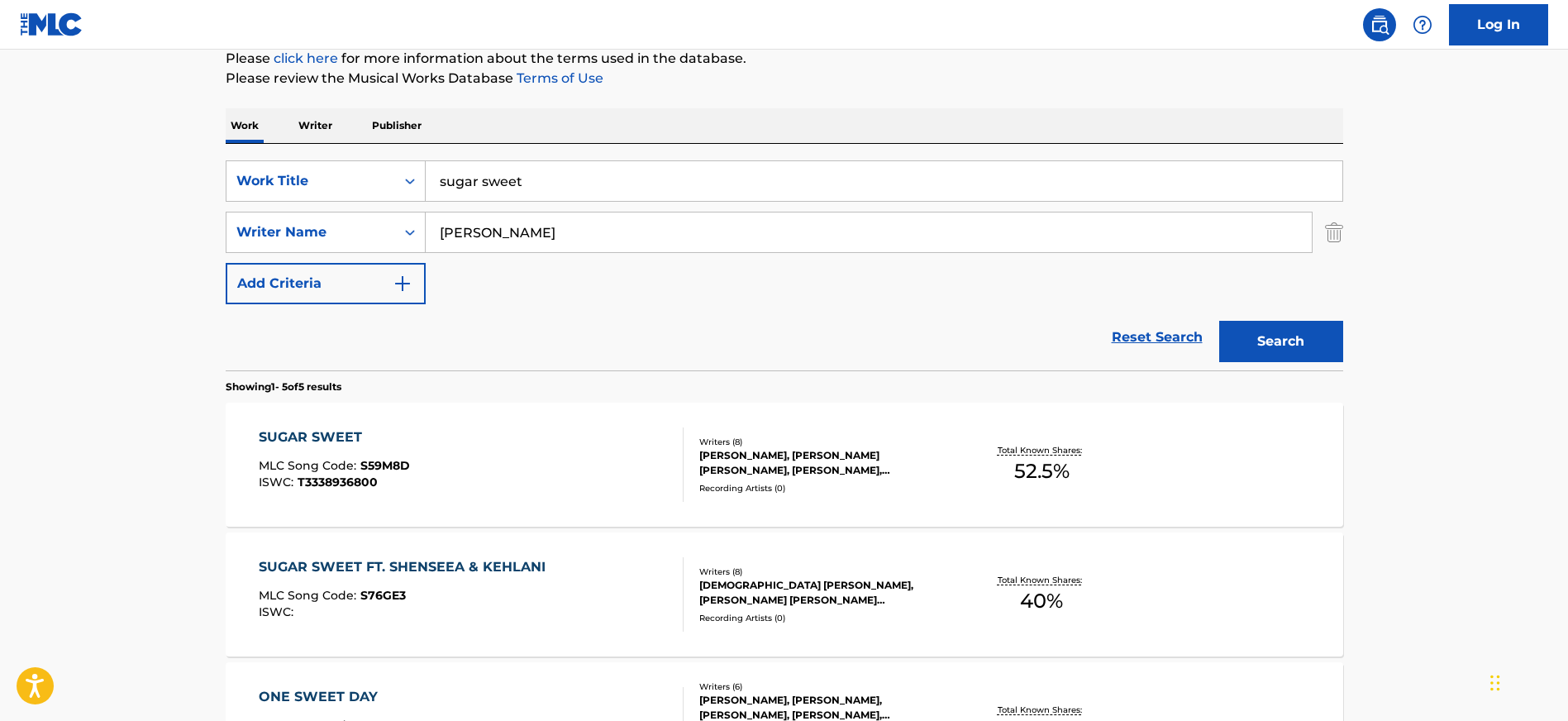
click at [413, 434] on div "SUGAR SWEET MLC Song Code : S59M8D ISWC : T3338936800" at bounding box center [470, 464] width 425 height 74
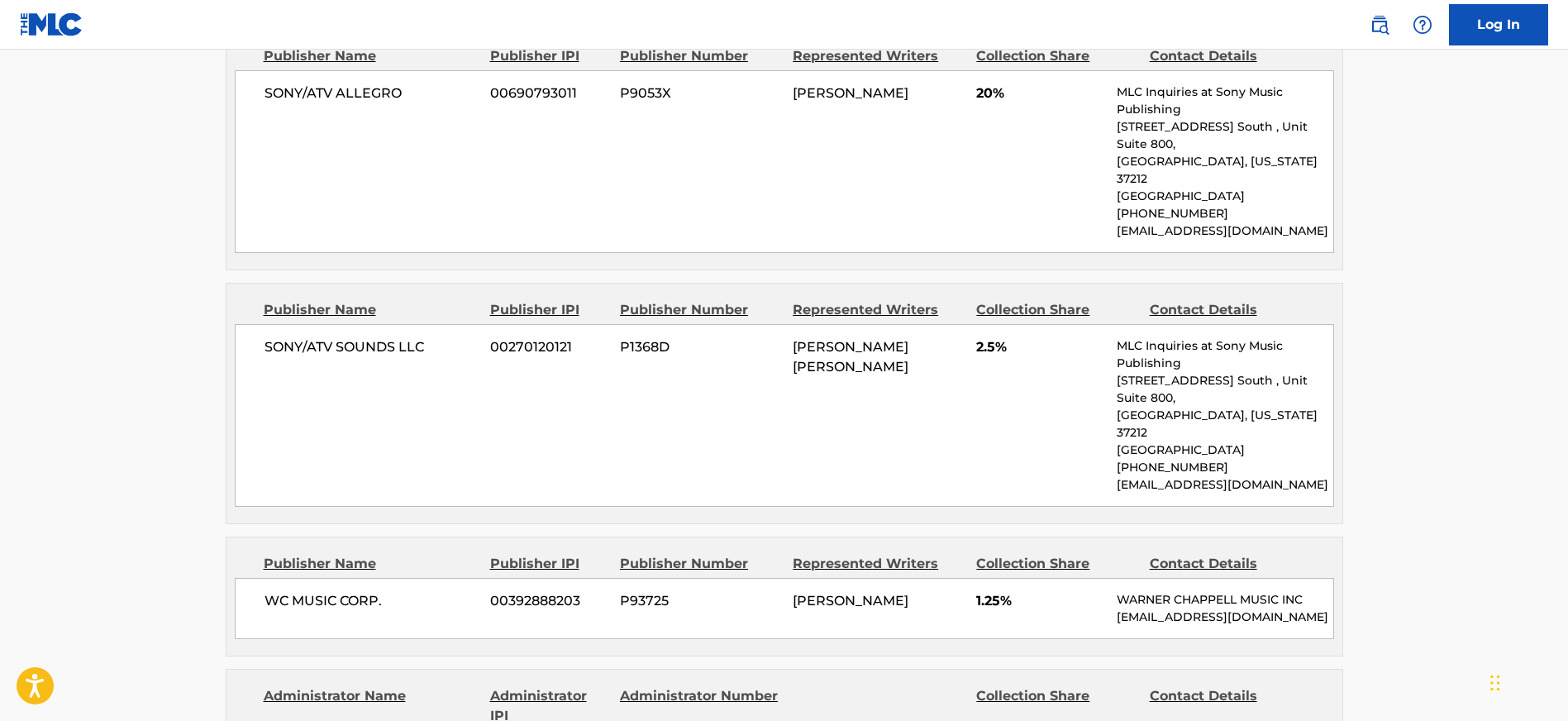
scroll to position [3206, 0]
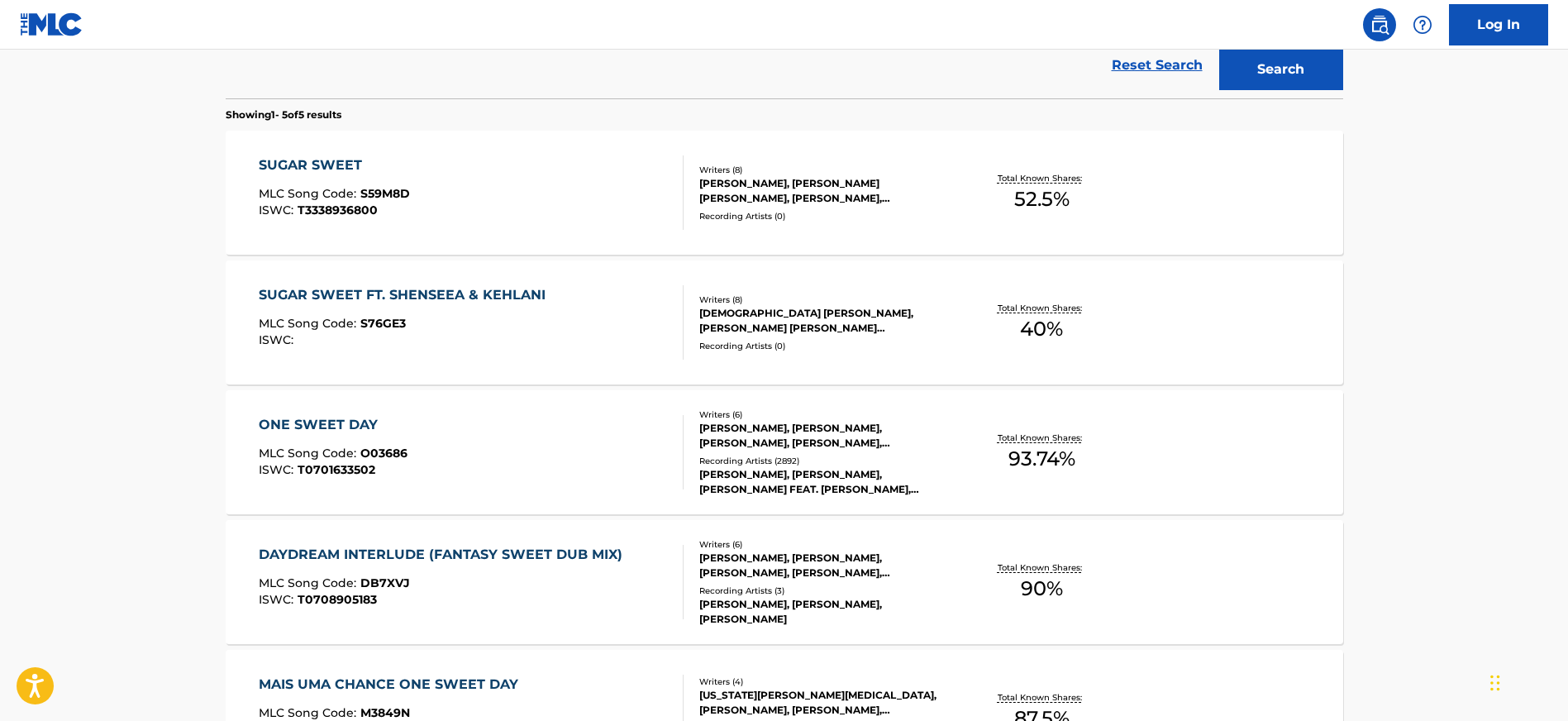
scroll to position [483, 0]
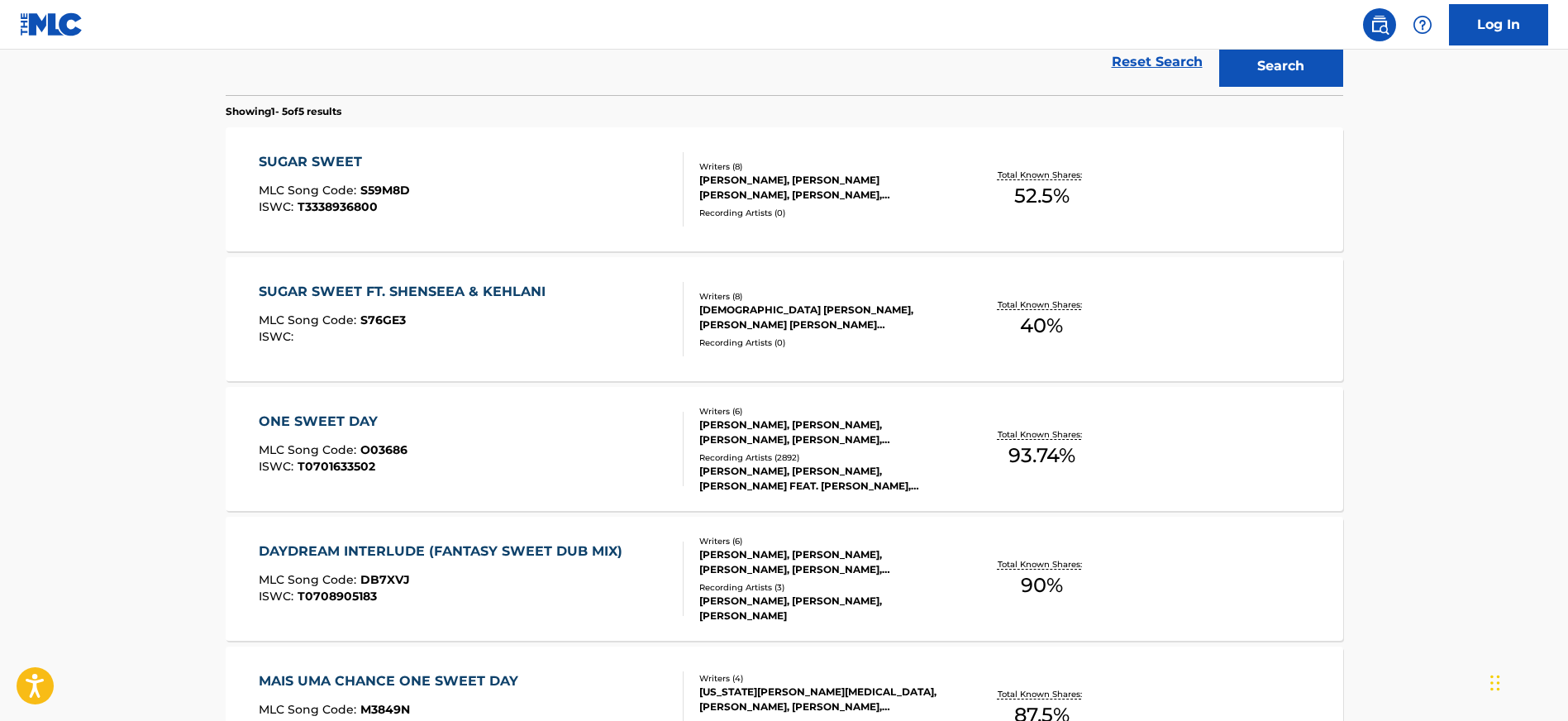
click at [773, 292] on div "Writers ( 8 )" at bounding box center [823, 297] width 249 height 13
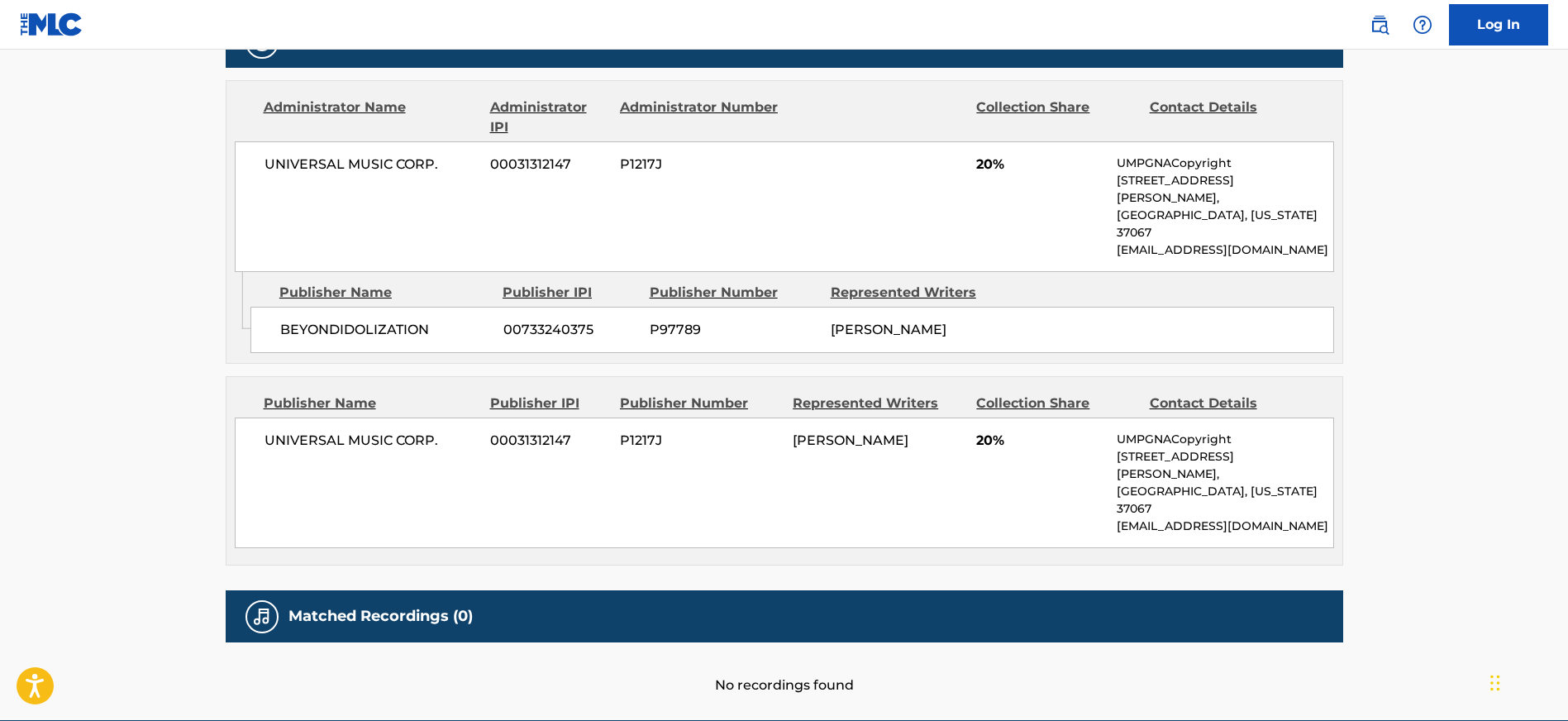
scroll to position [921, 0]
